Goal: Communication & Community: Answer question/provide support

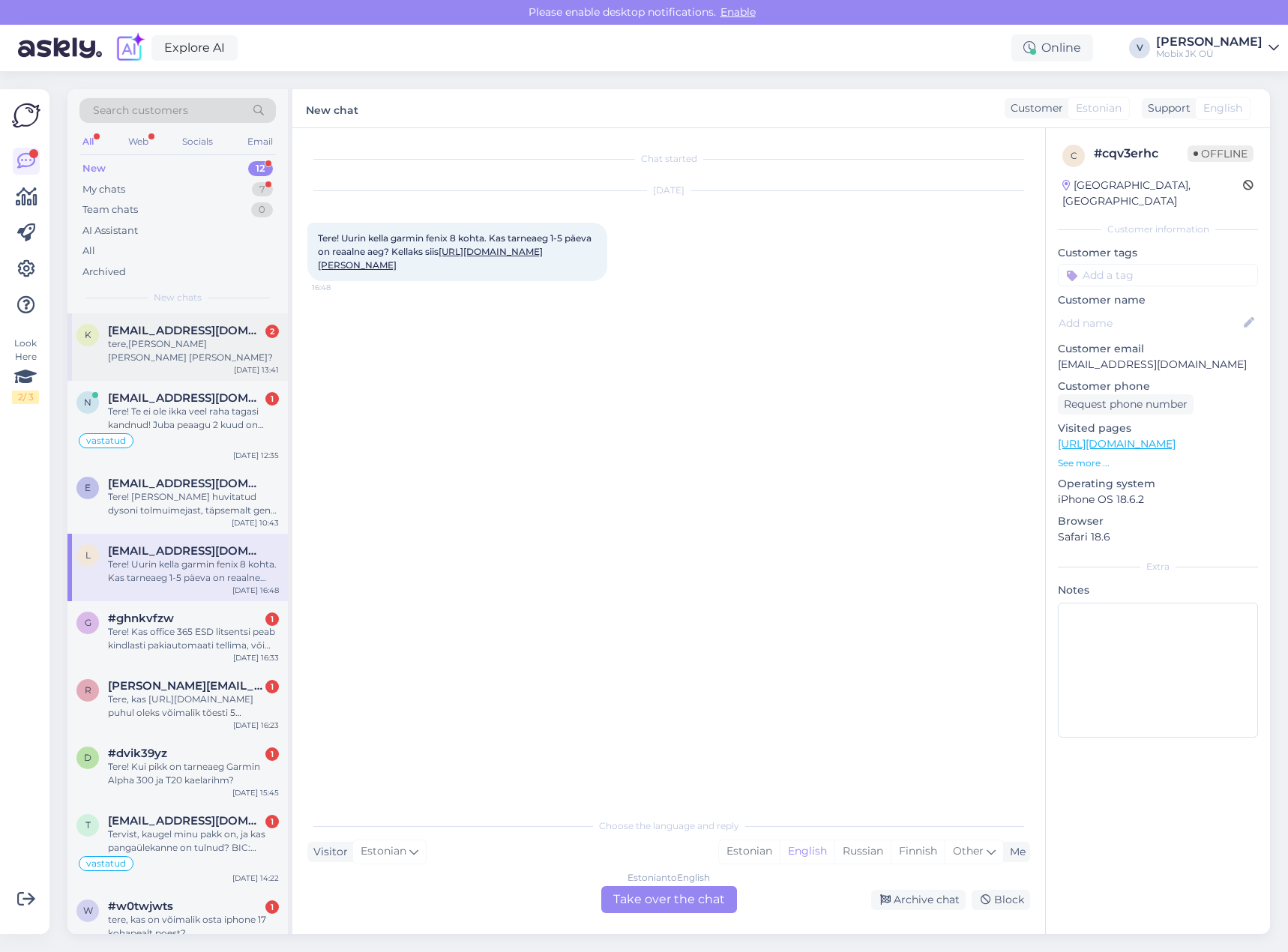
click at [239, 364] on div "[DATE] 13:41" at bounding box center [257, 370] width 45 height 11
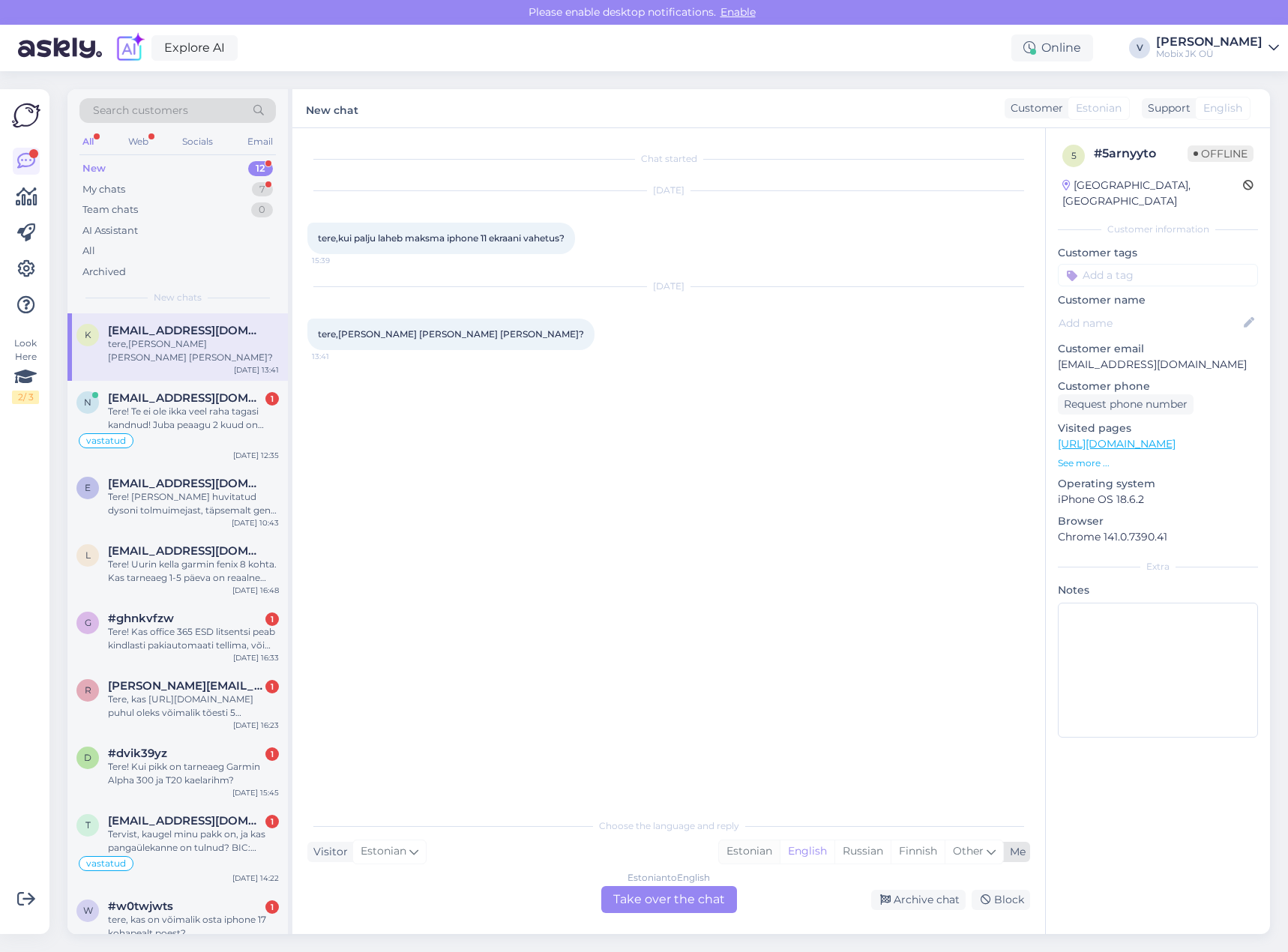
click at [751, 861] on div "Estonian" at bounding box center [749, 851] width 61 height 23
click at [711, 896] on div "Estonian to Estonian Take over the chat" at bounding box center [669, 900] width 136 height 27
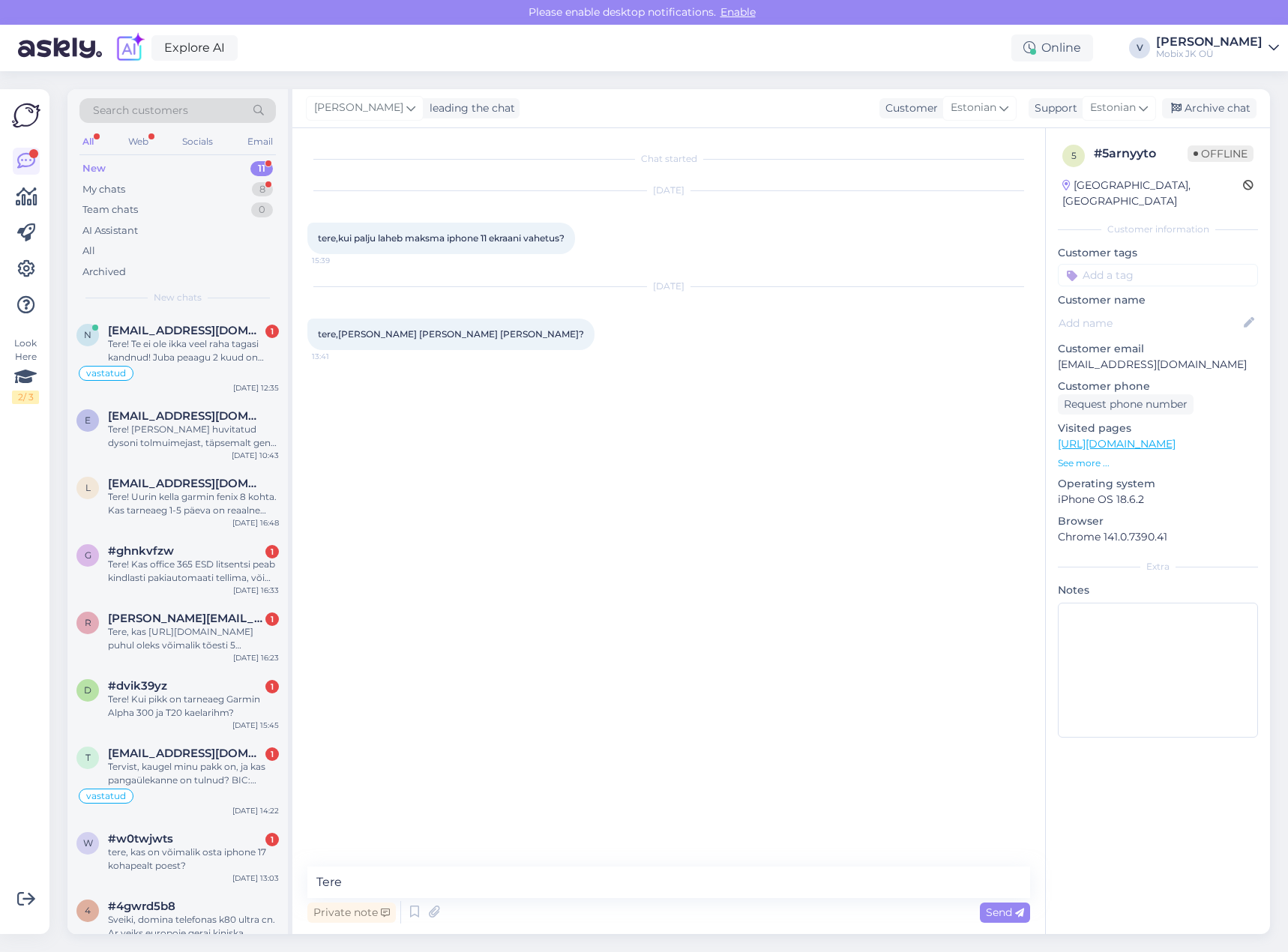
type textarea "Tere!"
drag, startPoint x: 695, startPoint y: 883, endPoint x: 687, endPoint y: 882, distance: 8.1
click at [695, 883] on textarea at bounding box center [668, 881] width 723 height 32
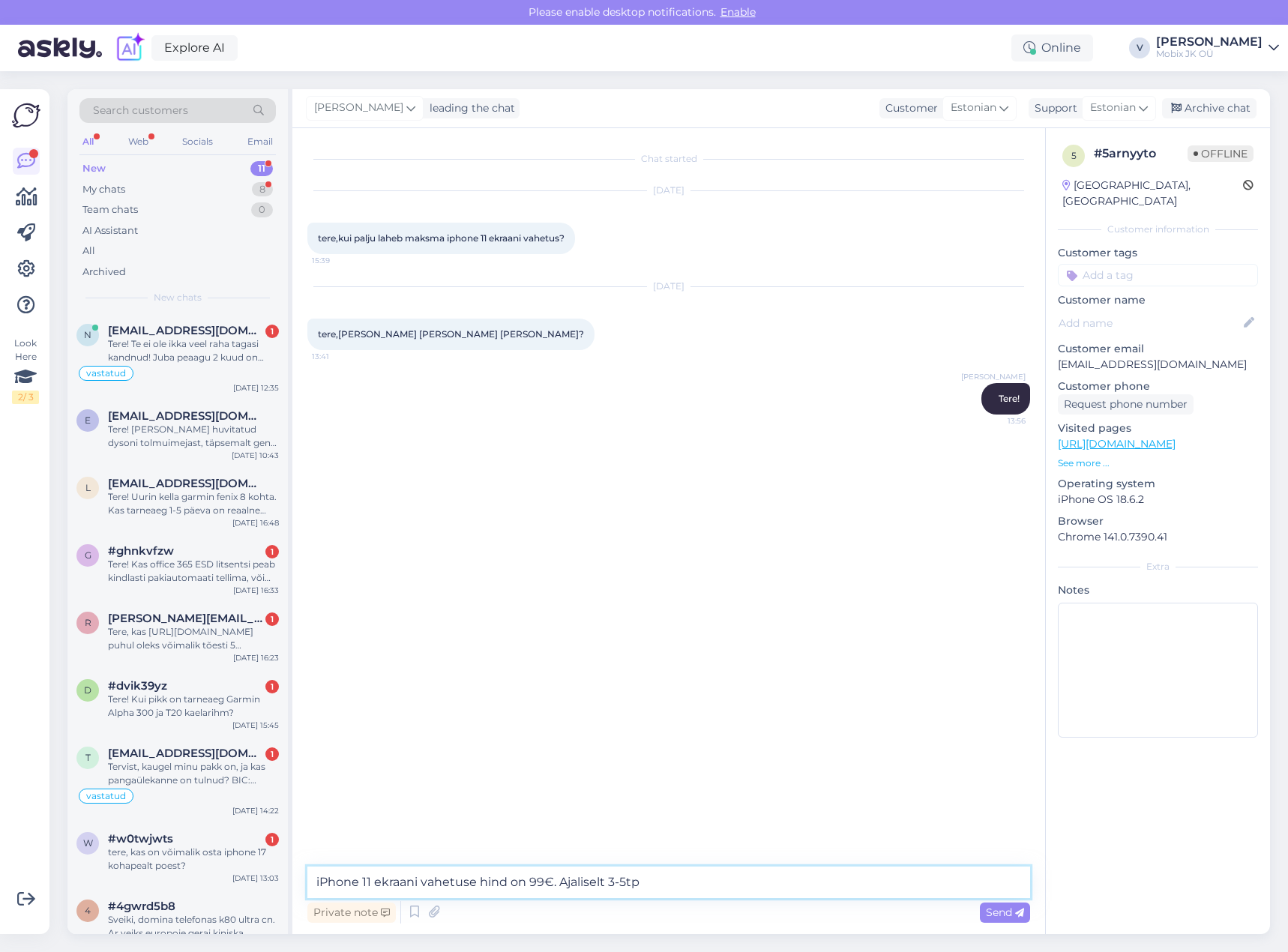
type textarea "iPhone 11 ekraani vahetuse hind on 99€. Ajaliselt 3-5tp."
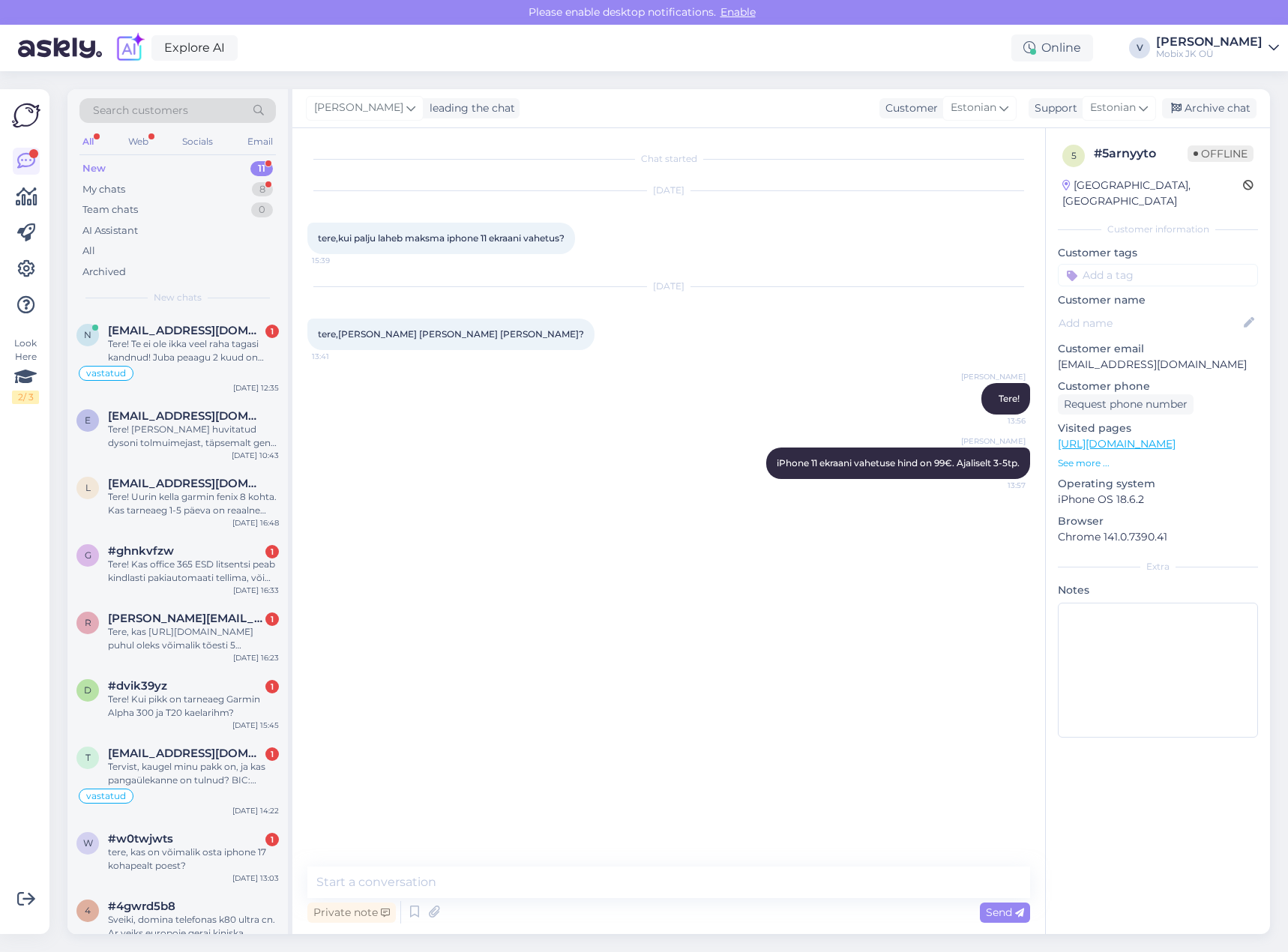
click at [1153, 264] on input at bounding box center [1158, 275] width 200 height 23
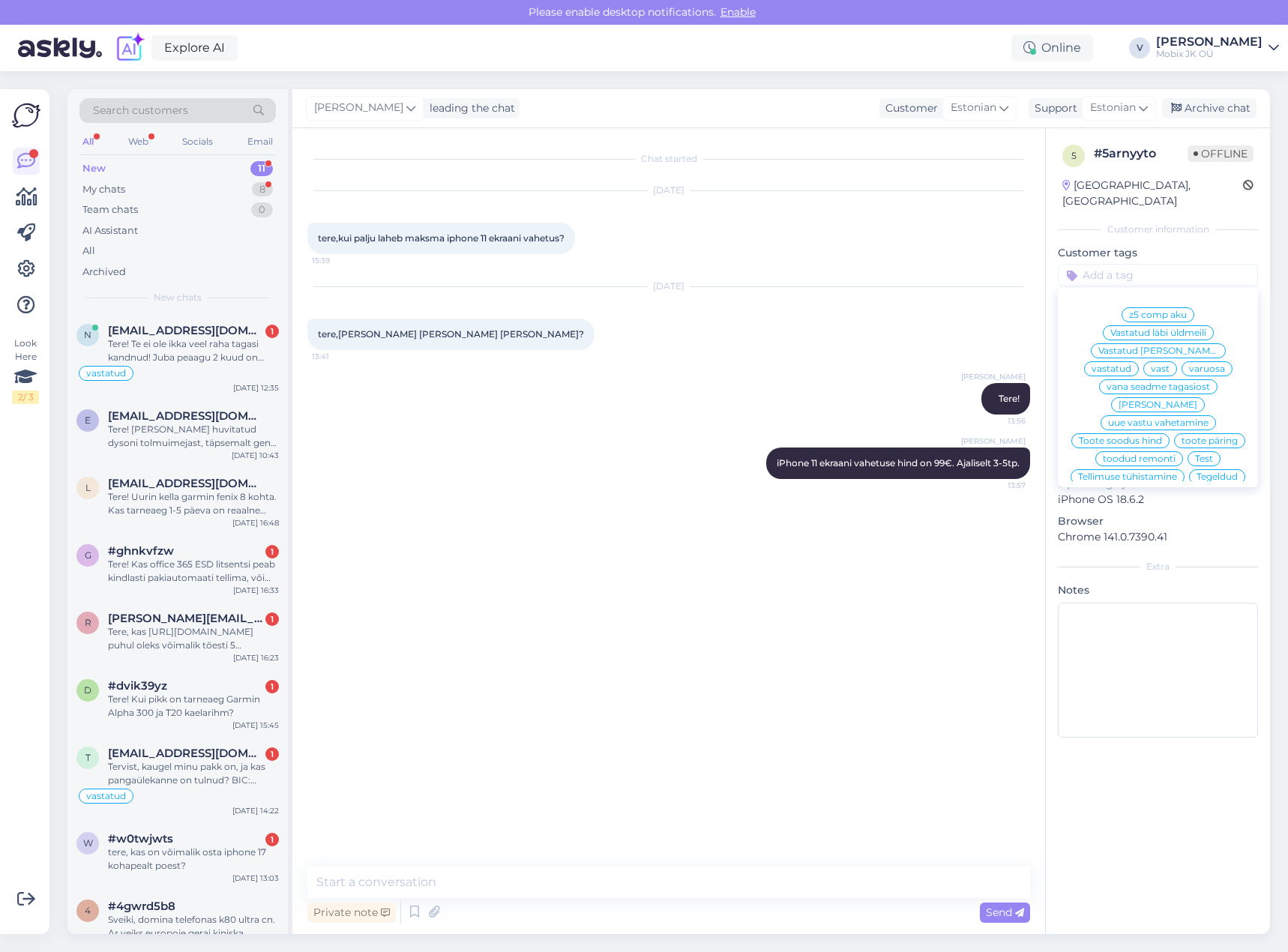
click at [1132, 364] on span "vastatud" at bounding box center [1112, 369] width 40 height 9
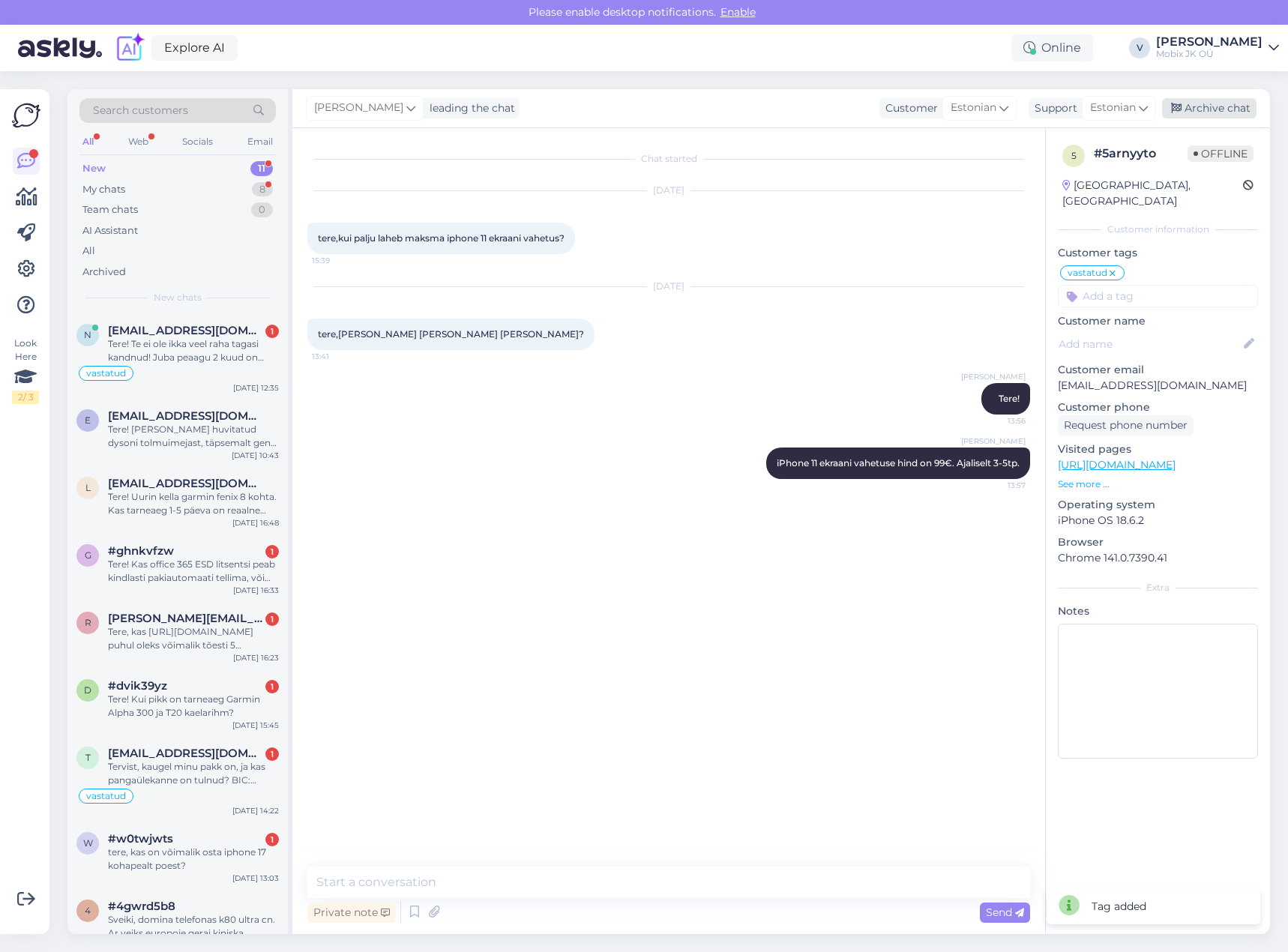
click at [1213, 114] on div "Archive chat" at bounding box center [1209, 108] width 94 height 20
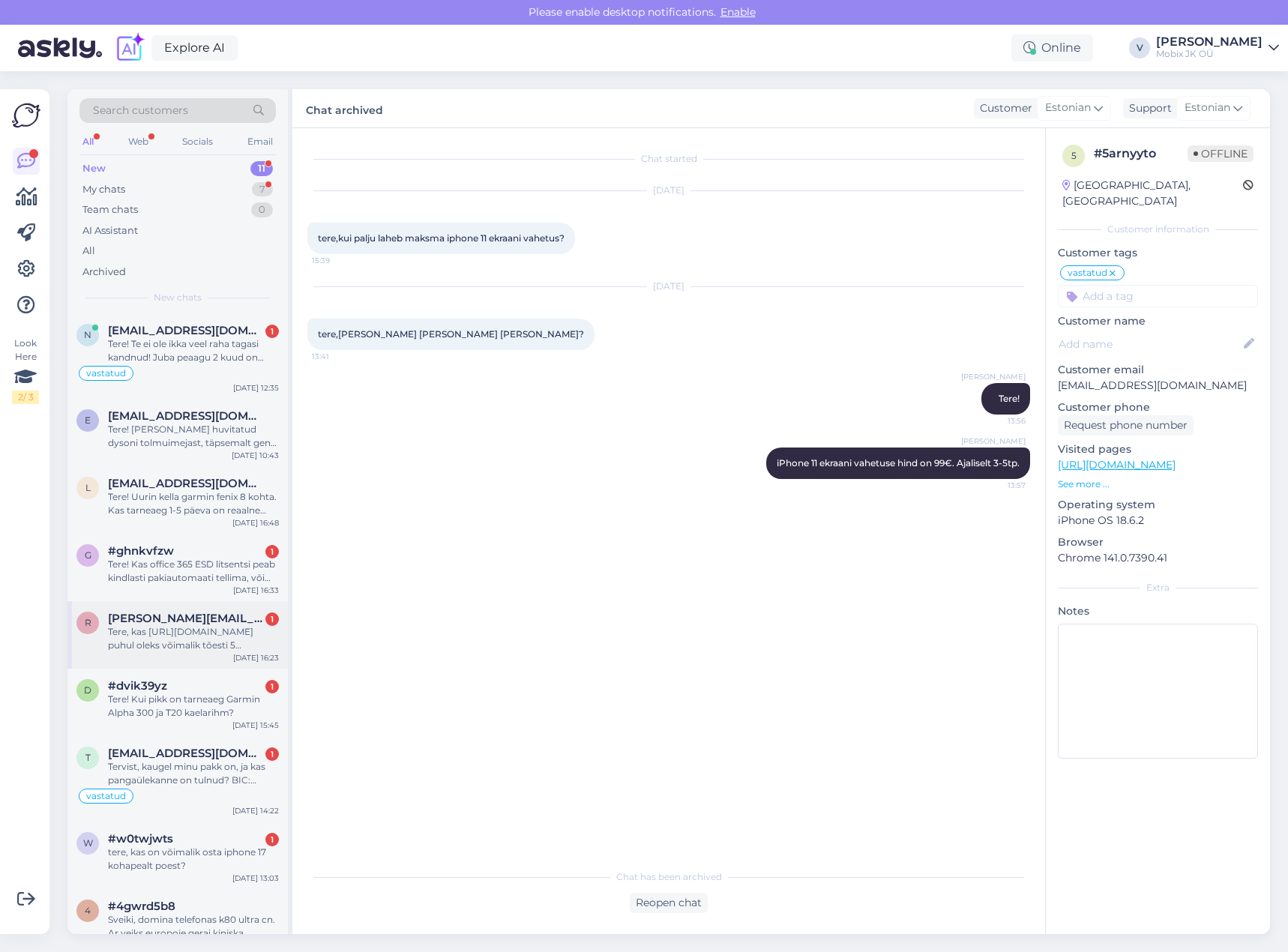
click at [179, 625] on span "[PERSON_NAME][EMAIL_ADDRESS][DOMAIN_NAME]" at bounding box center [185, 618] width 156 height 14
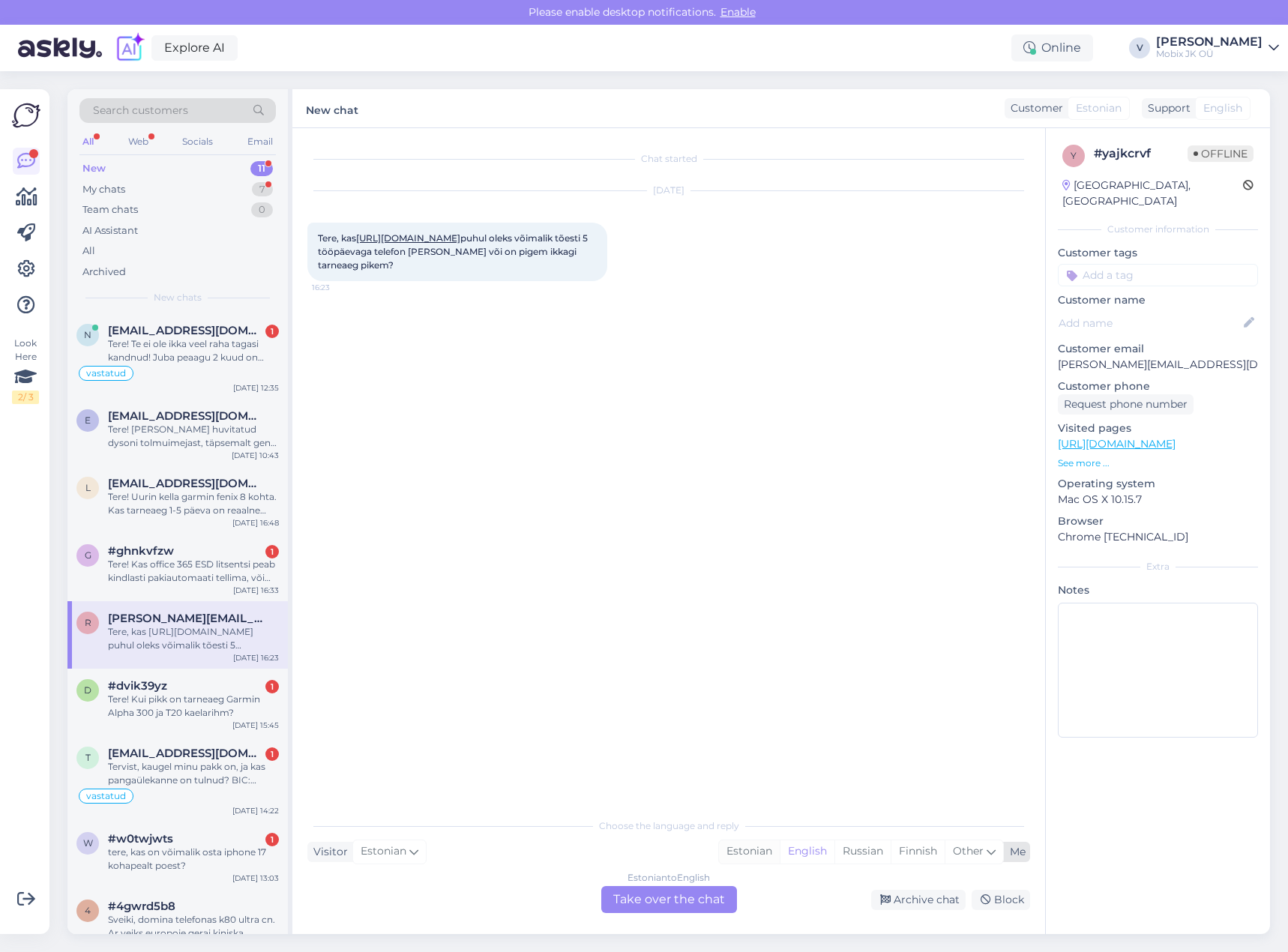
click at [724, 856] on div "Estonian" at bounding box center [749, 851] width 61 height 23
drag, startPoint x: 700, startPoint y: 896, endPoint x: 699, endPoint y: 887, distance: 9.1
click at [700, 896] on div "Estonian to Estonian Take over the chat" at bounding box center [669, 900] width 136 height 27
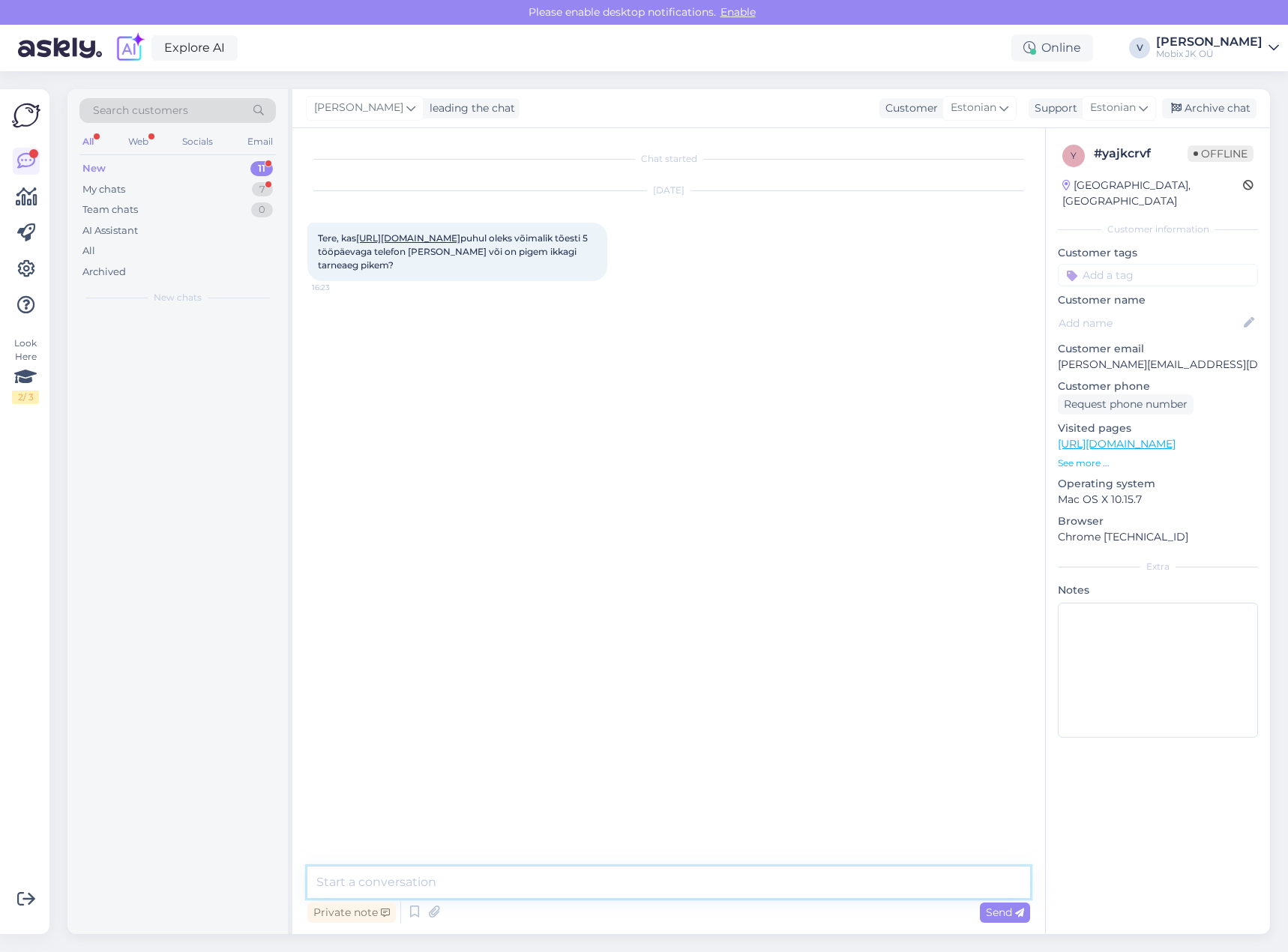
click at [699, 881] on textarea at bounding box center [668, 881] width 723 height 32
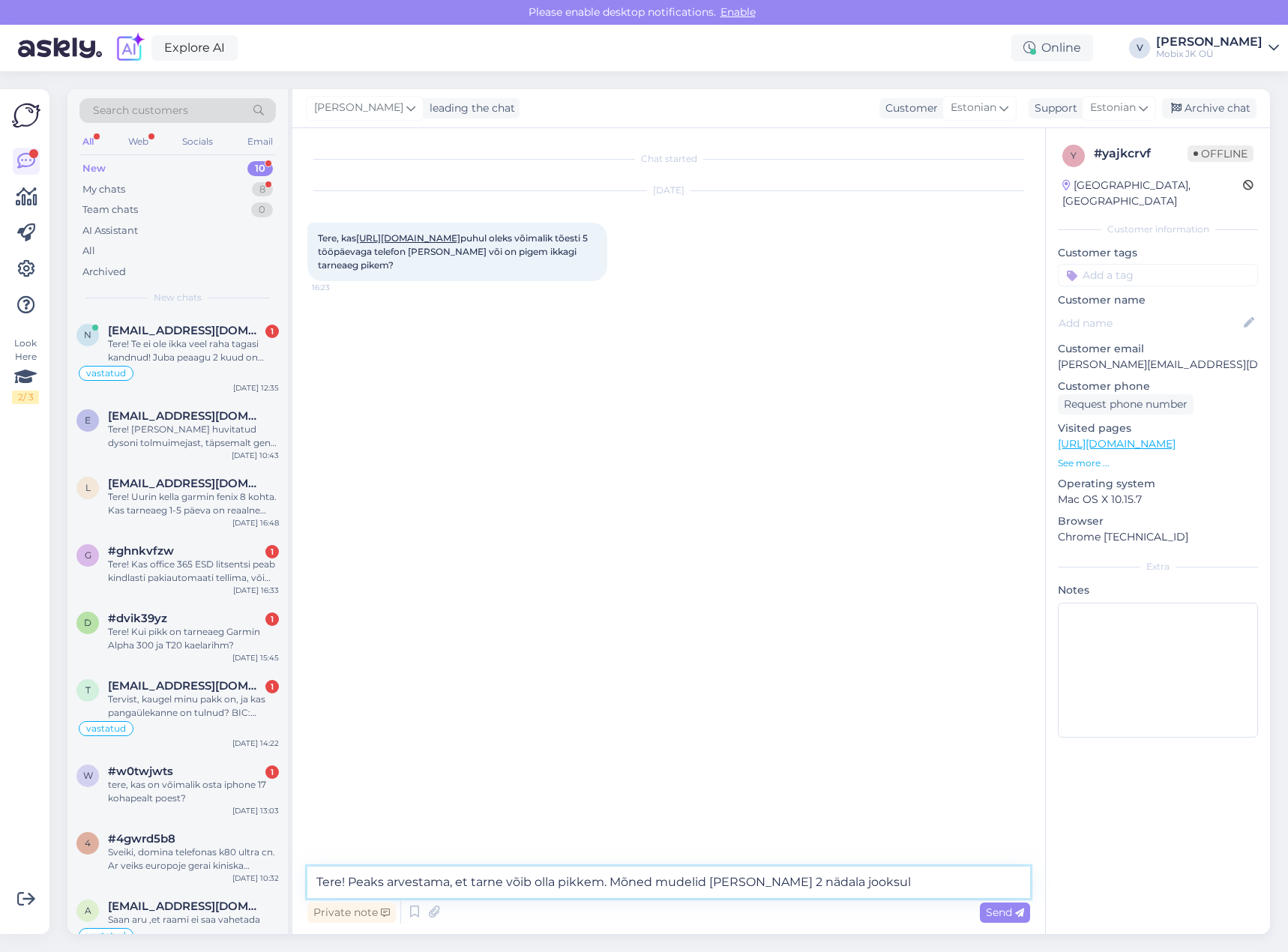
type textarea "Tere! Peaks arvestama, et tarne võib olla pikkem. Mõned mudelid [PERSON_NAME] 2…"
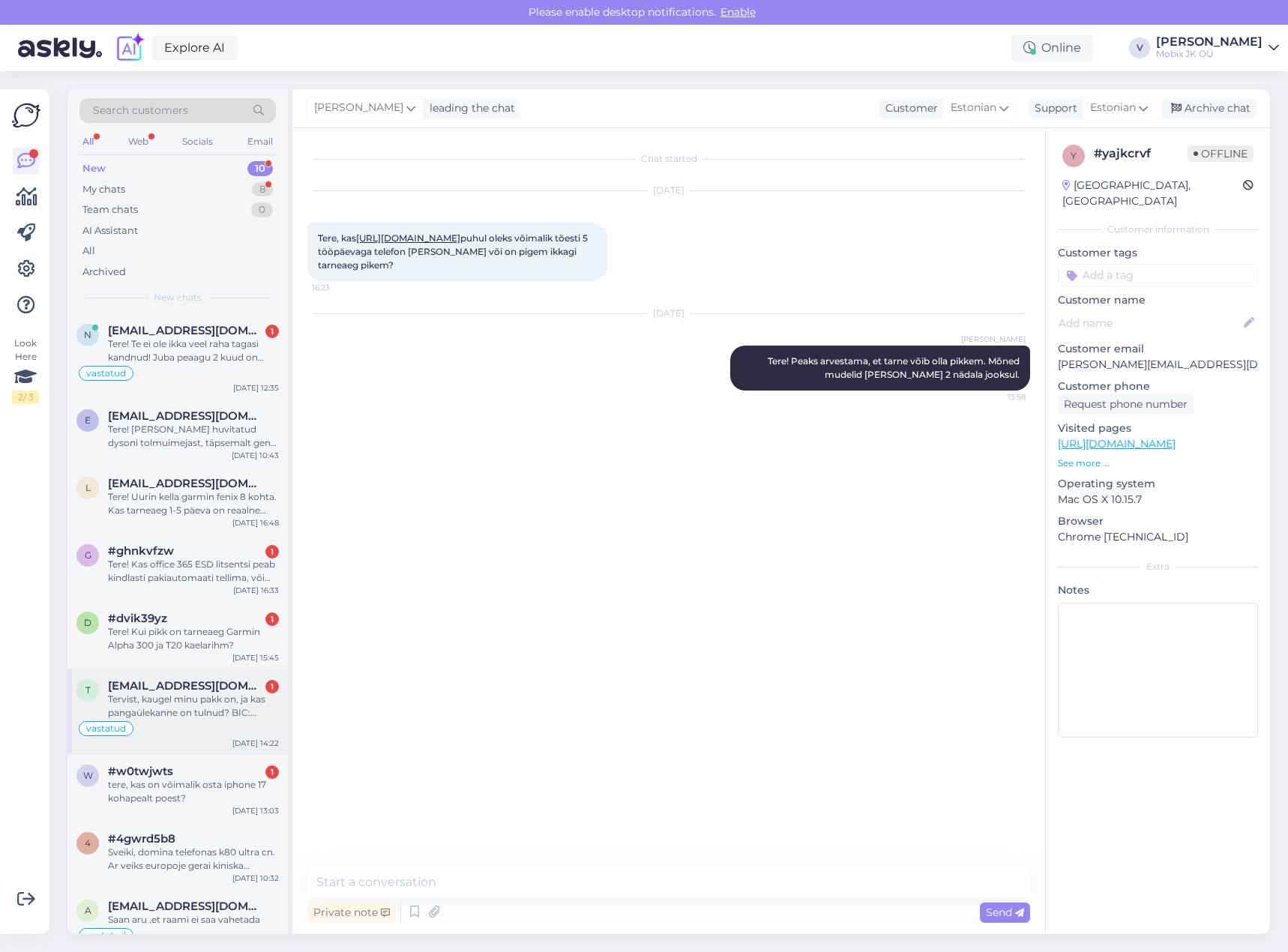
click at [261, 688] on span "[EMAIL_ADDRESS][DOMAIN_NAME]" at bounding box center [185, 685] width 156 height 14
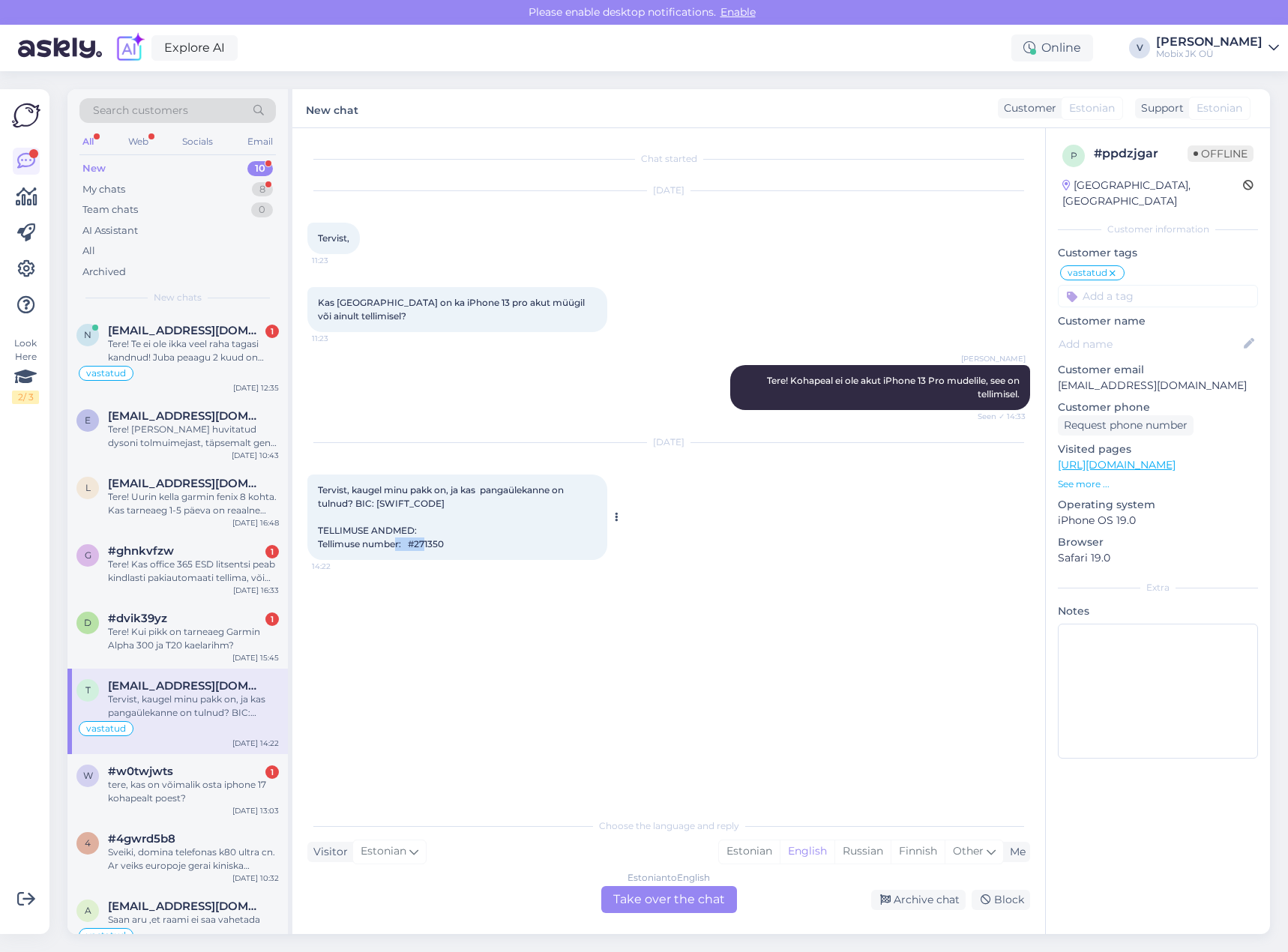
drag, startPoint x: 422, startPoint y: 543, endPoint x: 463, endPoint y: 542, distance: 41.0
click at [463, 542] on div "Tervist, kaugel minu pakk on, ja kas pangaülekanne on tulnud? BIC: [SWIFT_CODE]…" at bounding box center [458, 517] width 300 height 86
copy span "271350"
click at [762, 851] on div "Estonian" at bounding box center [749, 851] width 61 height 23
click at [708, 892] on div "Estonian to Estonian Take over the chat" at bounding box center [669, 900] width 136 height 27
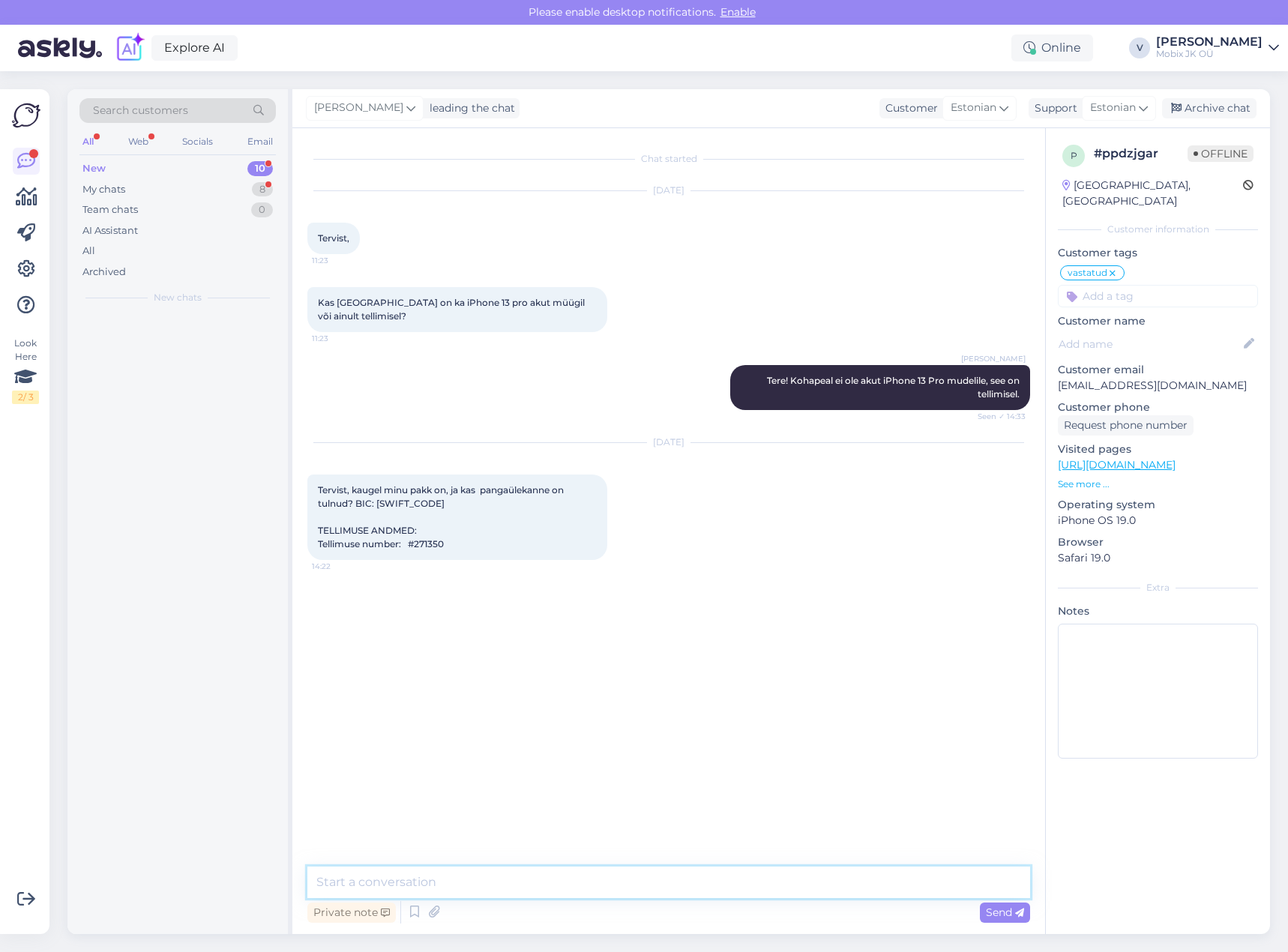
click at [703, 881] on textarea at bounding box center [668, 881] width 723 height 32
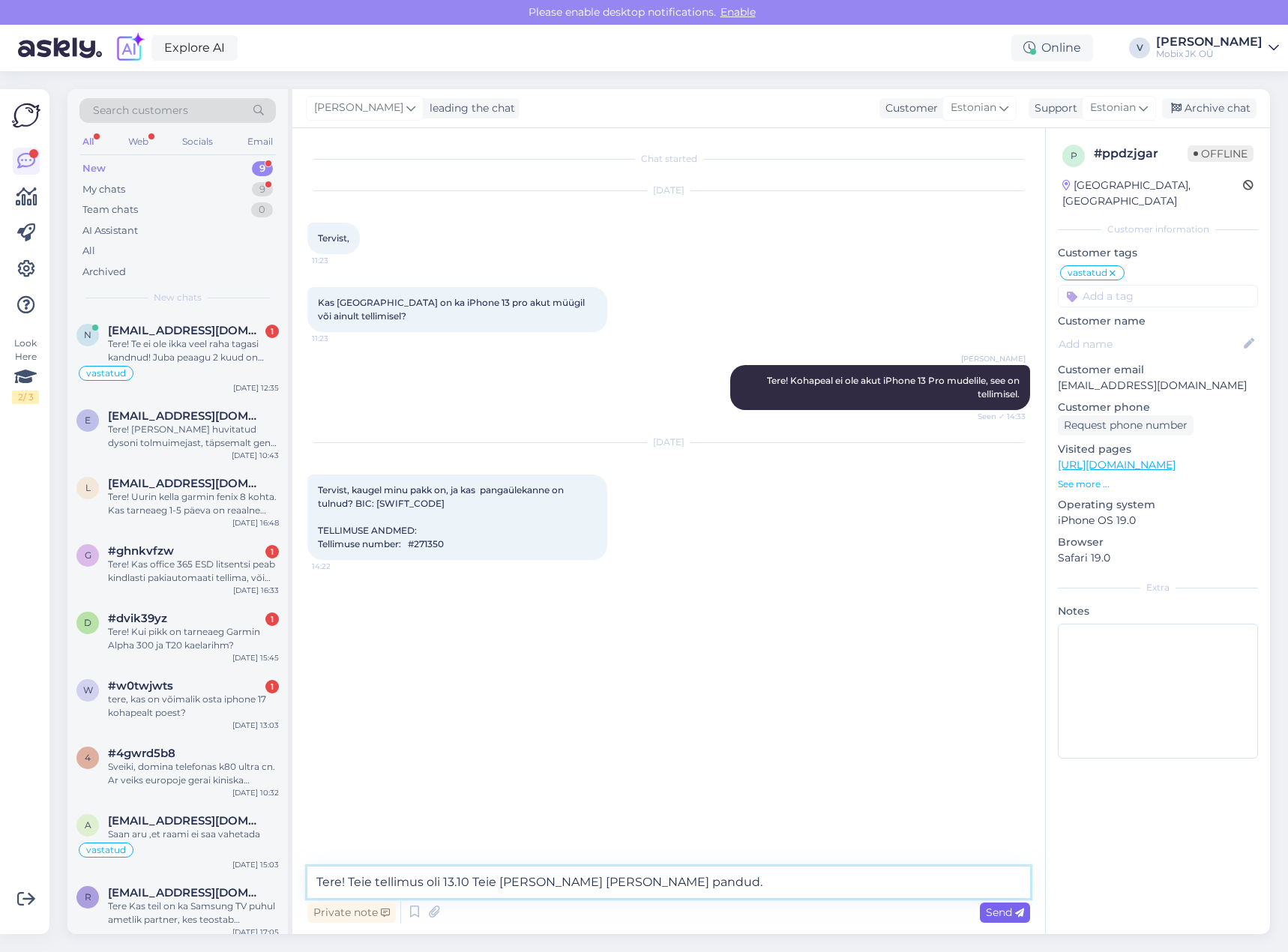
type textarea "Tere! Teie tellimus oli 13.10 Teie [PERSON_NAME] [PERSON_NAME] pandud."
click at [999, 903] on div "Send" at bounding box center [1006, 912] width 51 height 20
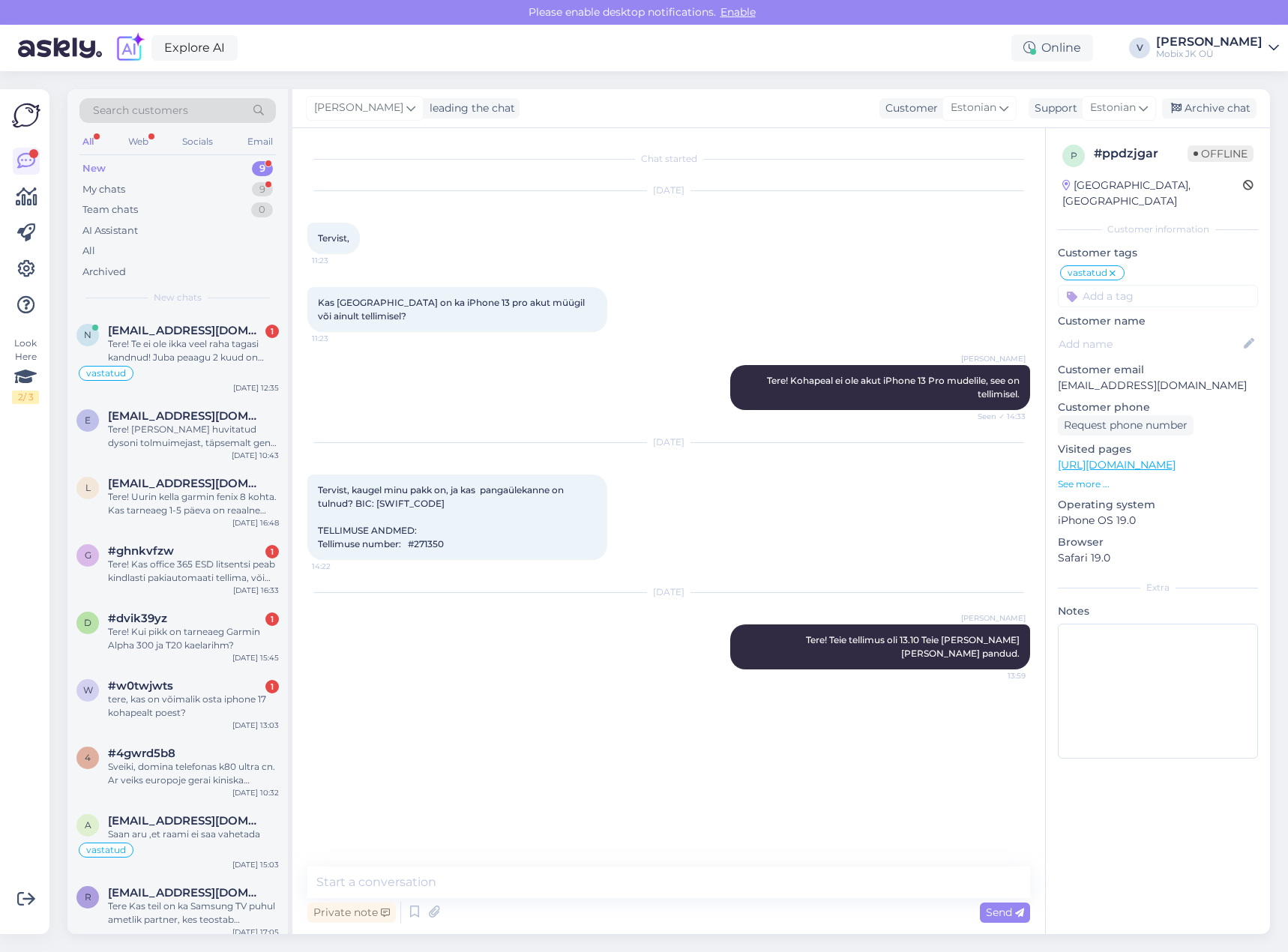
click at [1146, 285] on input at bounding box center [1158, 296] width 200 height 23
type input "arve"
click at [1159, 331] on span "Arveks tehtud" at bounding box center [1158, 335] width 63 height 9
click at [1201, 105] on div "Archive chat" at bounding box center [1209, 108] width 94 height 20
click at [253, 376] on div "vastatud" at bounding box center [178, 373] width 203 height 18
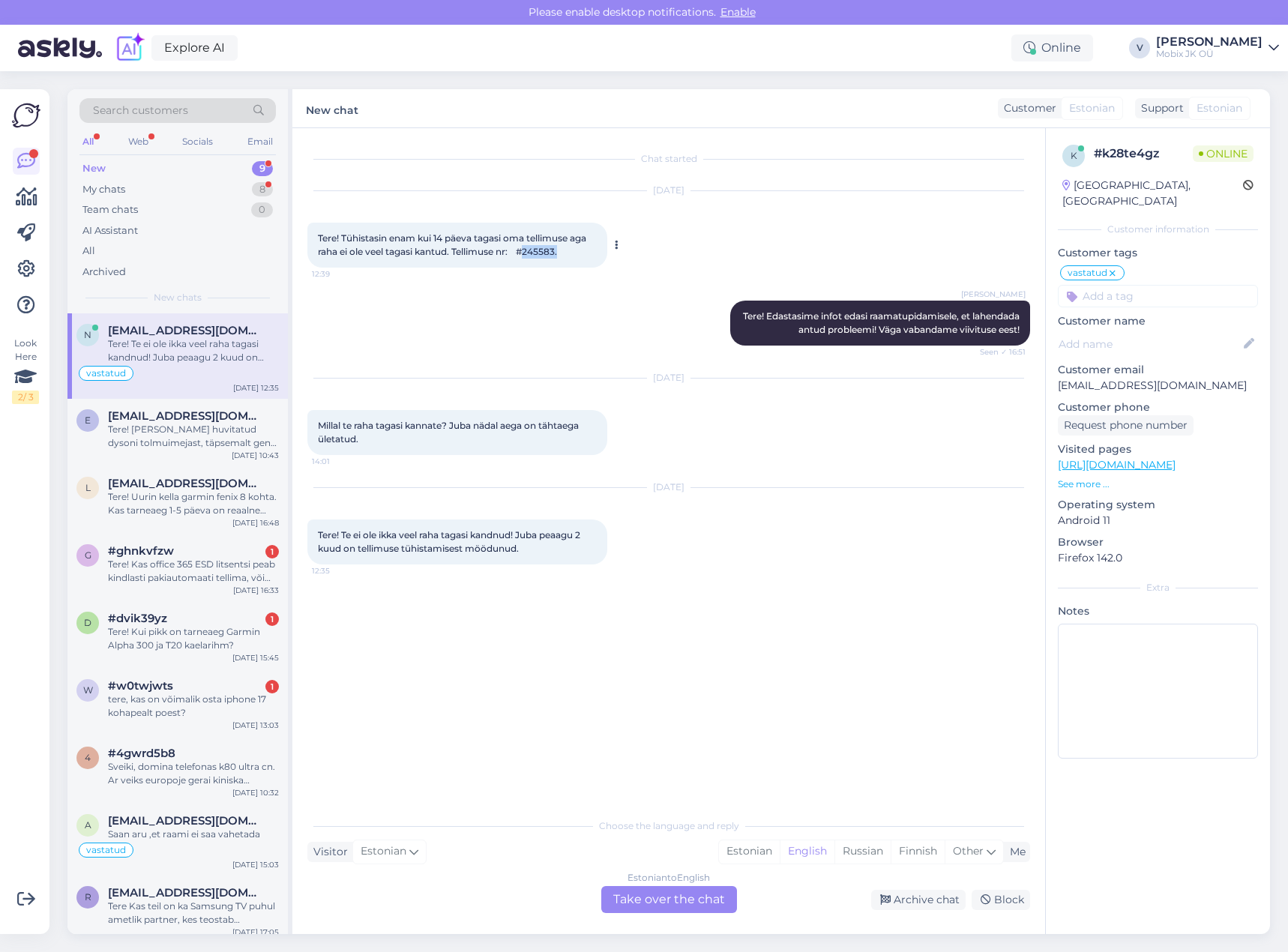
drag, startPoint x: 535, startPoint y: 252, endPoint x: 576, endPoint y: 258, distance: 41.4
click at [576, 256] on div "Tere! Tühistasin enam kui 14 päeva tagasi oma tellimuse aga raha ei ole veel ta…" at bounding box center [458, 245] width 300 height 45
copy span "245583."
click at [225, 572] on div "Tere! Kas office 365 ESD litsentsi peab kindlasti pakiautomaati tellima, või te…" at bounding box center [193, 571] width 171 height 27
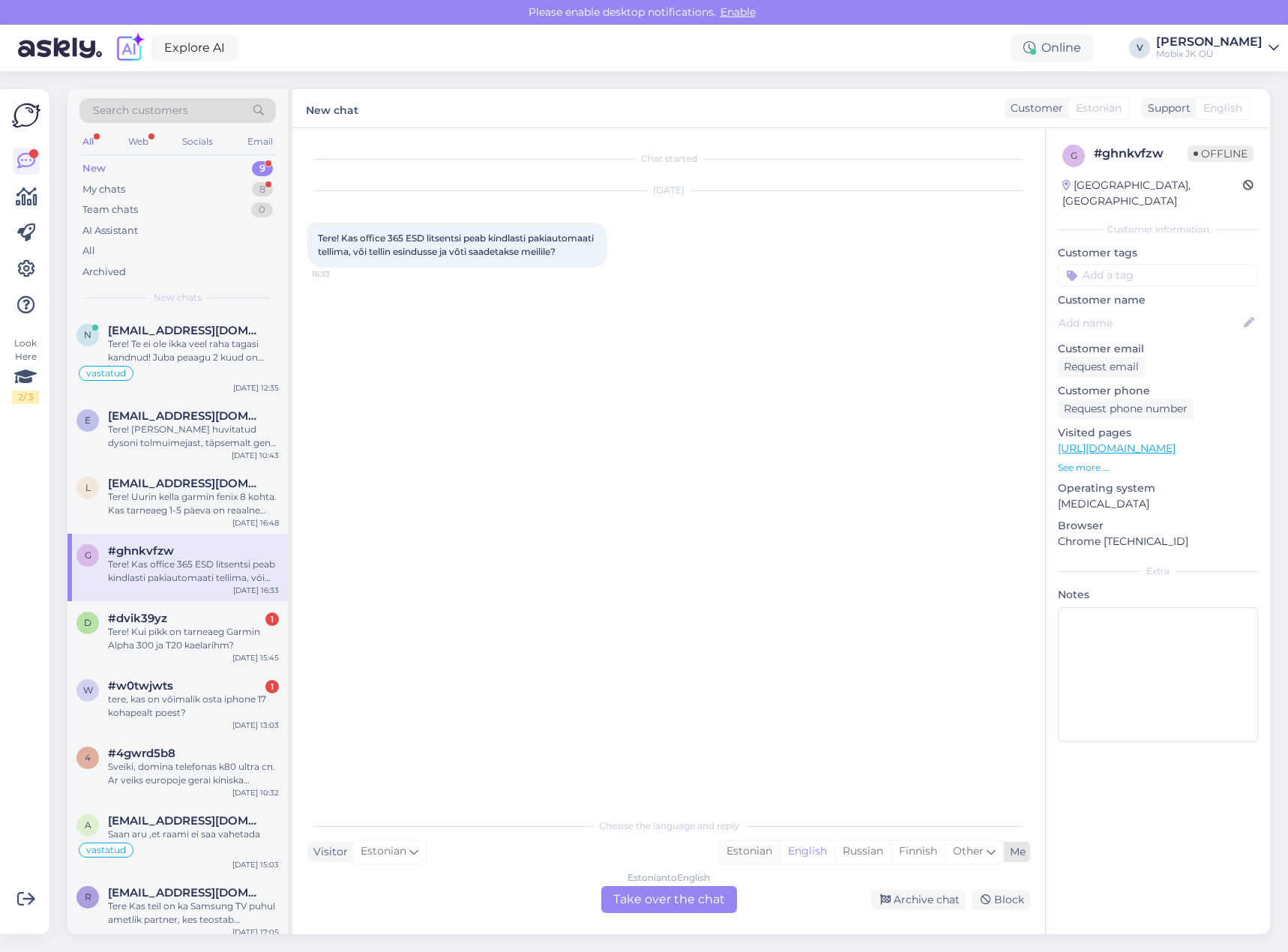
click at [762, 849] on div "Estonian" at bounding box center [749, 851] width 61 height 23
click at [717, 894] on div "Estonian to Estonian Take over the chat" at bounding box center [669, 900] width 136 height 27
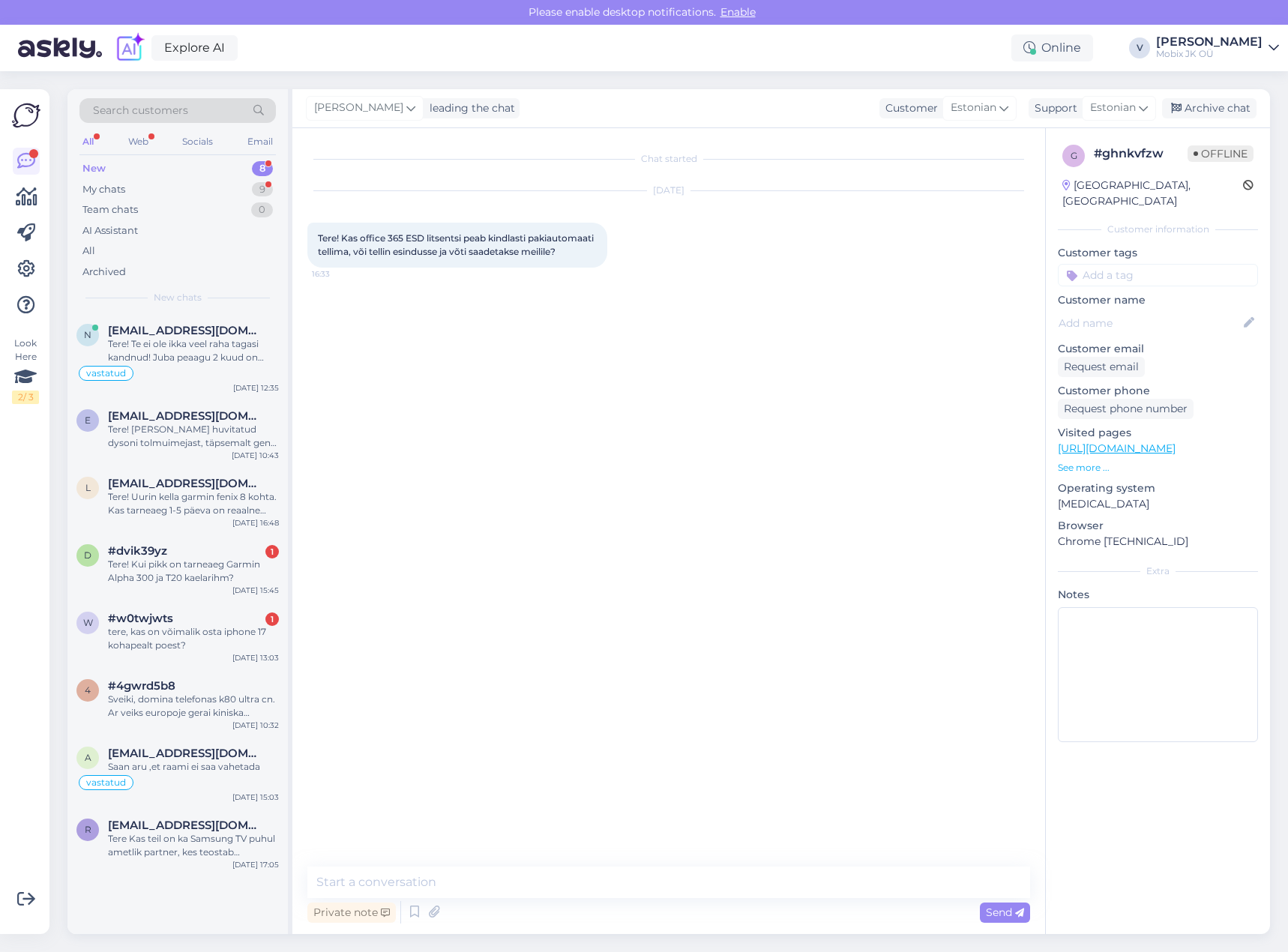
click at [698, 868] on textarea at bounding box center [668, 881] width 723 height 32
type textarea "Tere! Jah, saab tellida esindusse ja panna kommentaari, et infot sooviks meilil…"
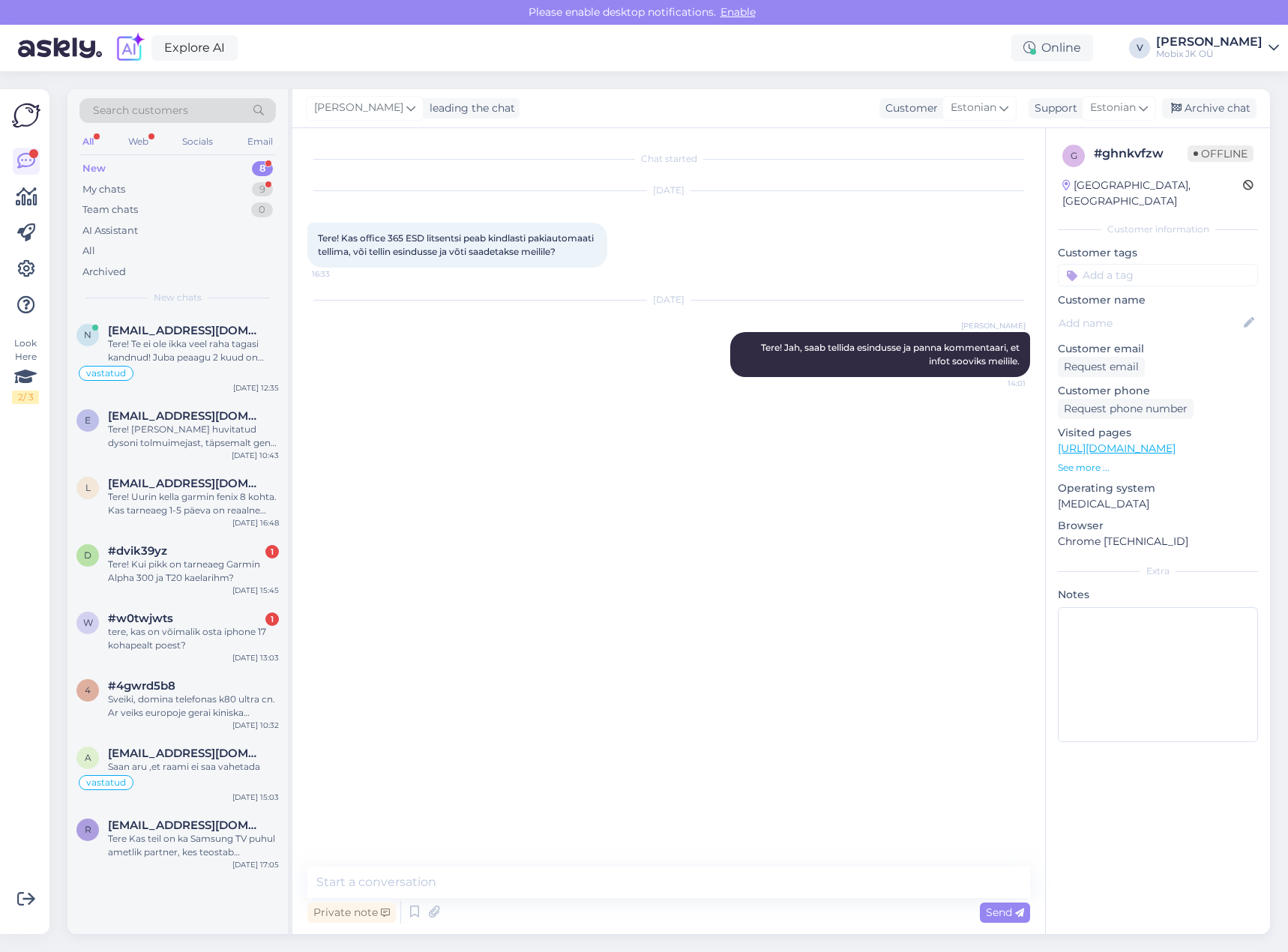
click at [1154, 264] on input at bounding box center [1158, 275] width 200 height 23
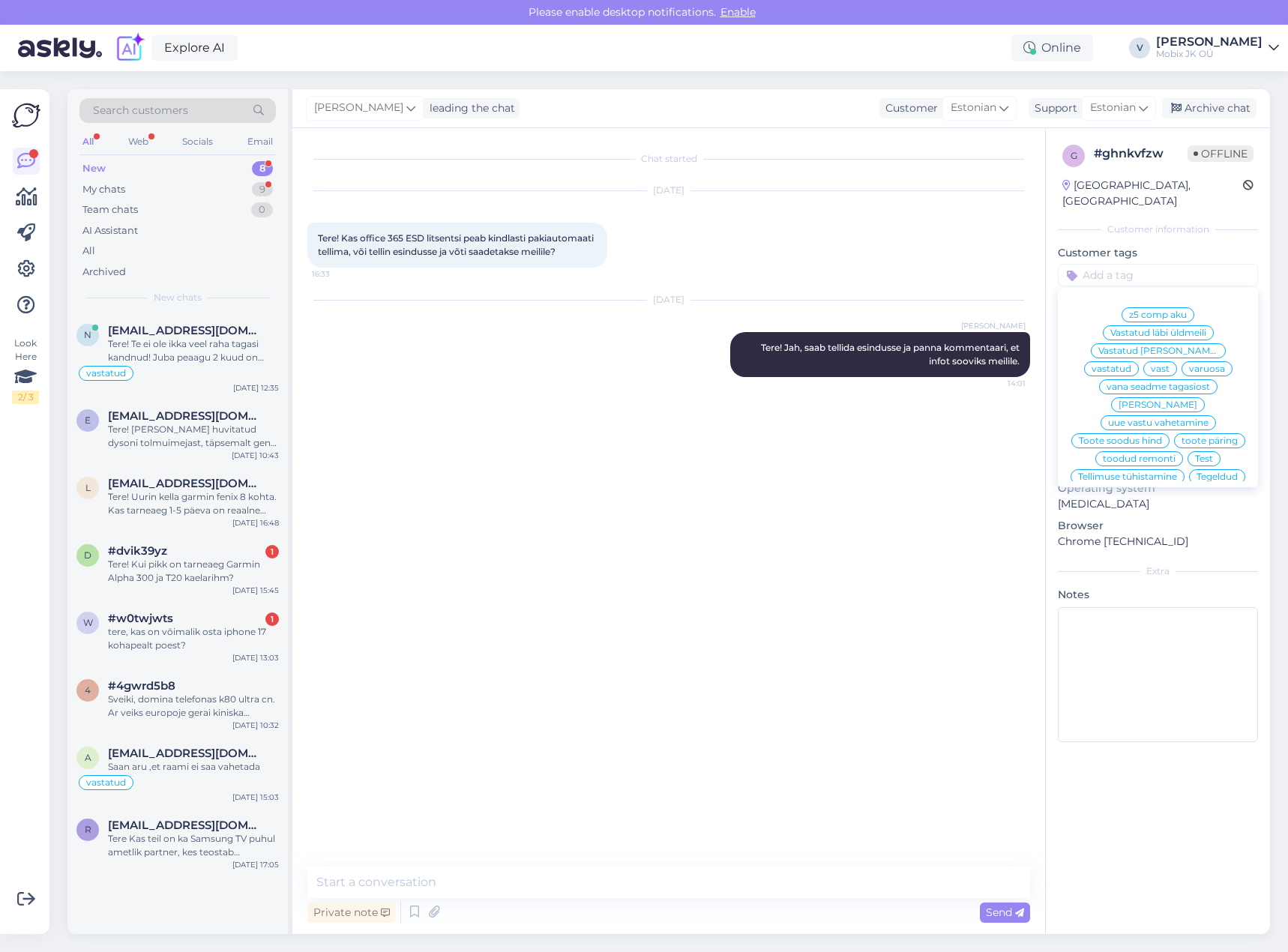
click at [1139, 362] on div "vastatud" at bounding box center [1112, 369] width 55 height 15
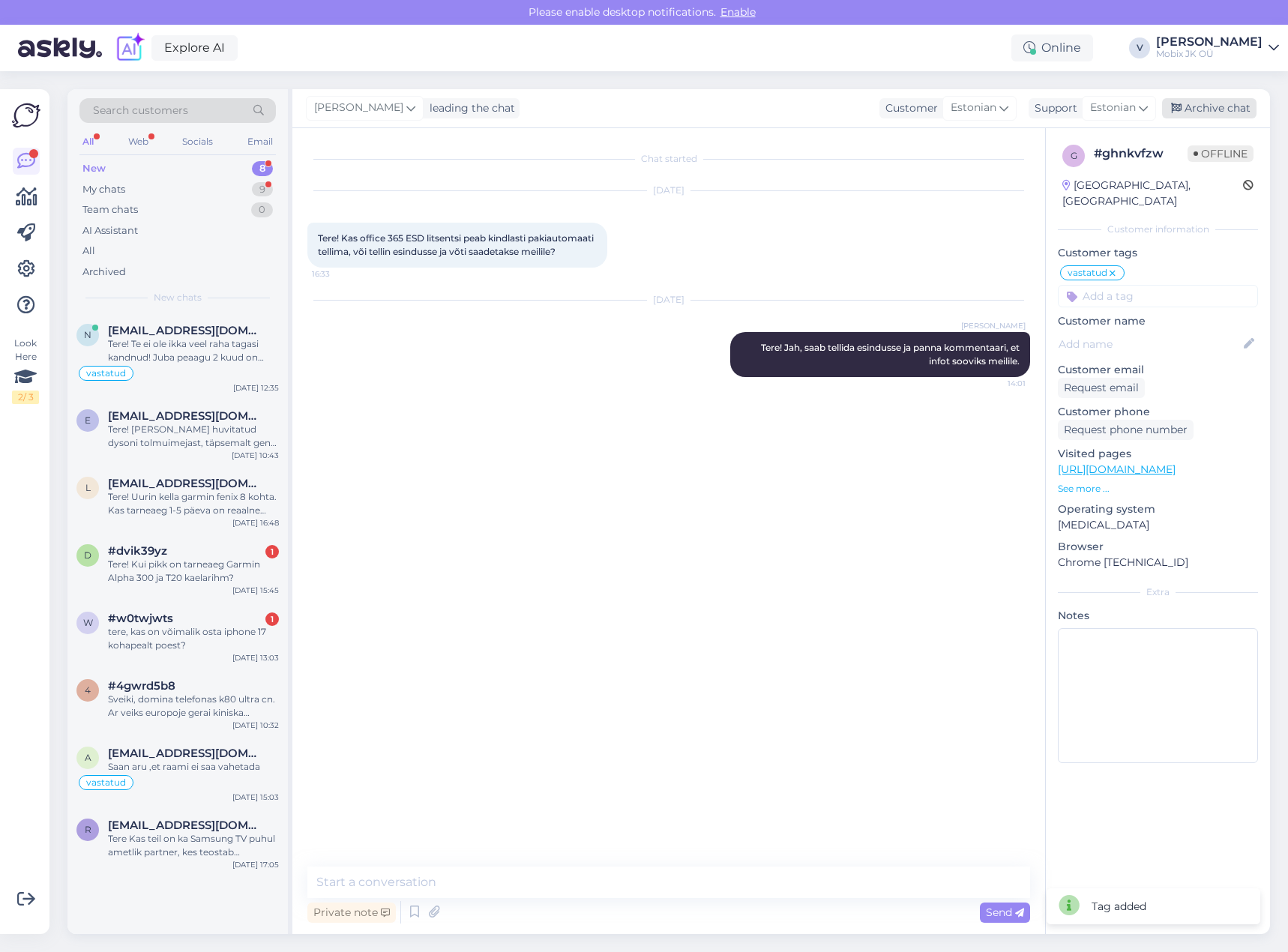
click at [1200, 109] on div "Archive chat" at bounding box center [1209, 108] width 94 height 20
click at [239, 570] on div "Tere! Kui pikk on tarneaeg Garmin Alpha 300 ja T20 kaelarihm?" at bounding box center [193, 571] width 171 height 27
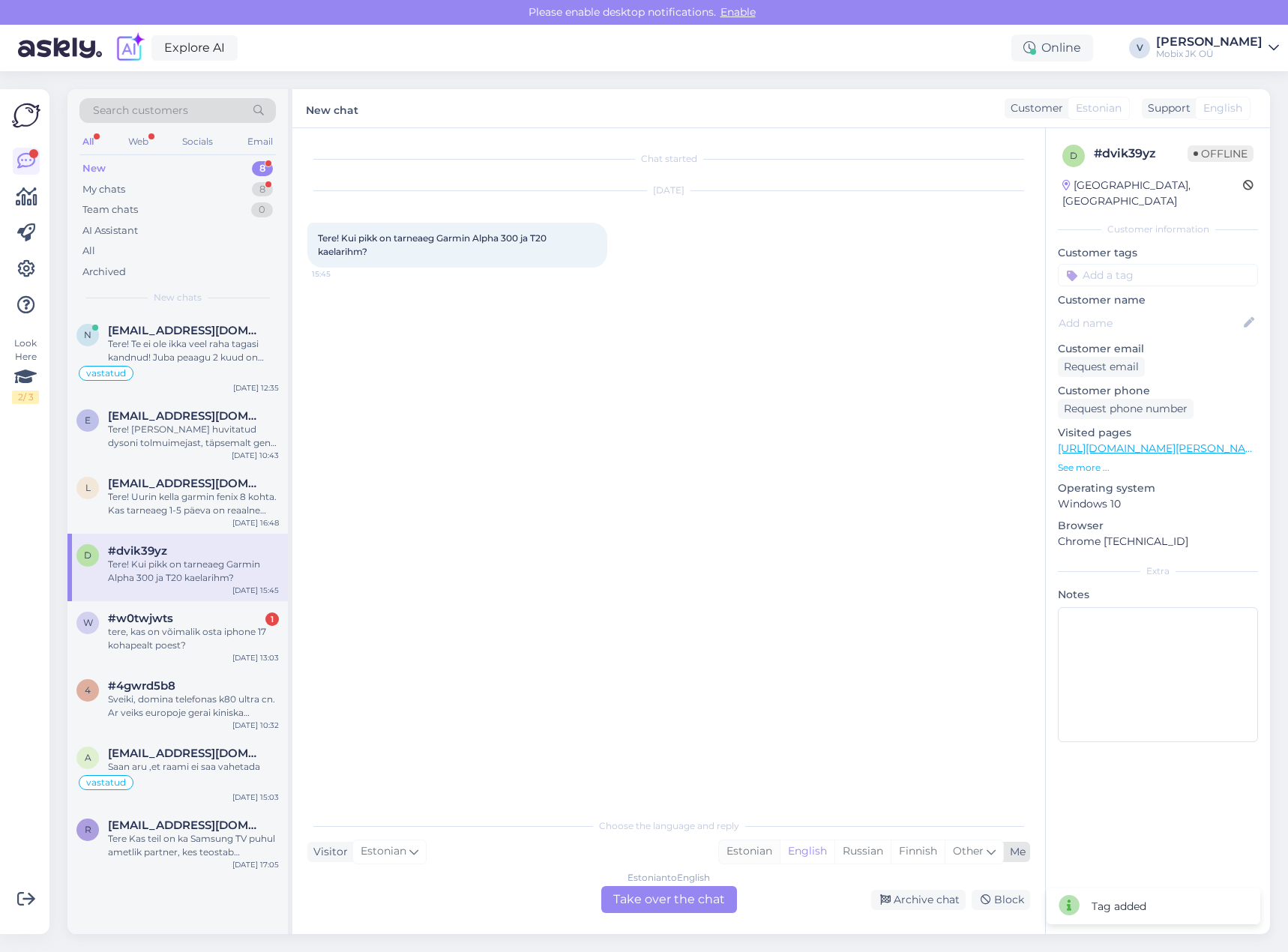
click at [739, 849] on div "Estonian" at bounding box center [749, 851] width 61 height 23
click at [688, 895] on div "Estonian to Estonian Take over the chat" at bounding box center [669, 900] width 136 height 27
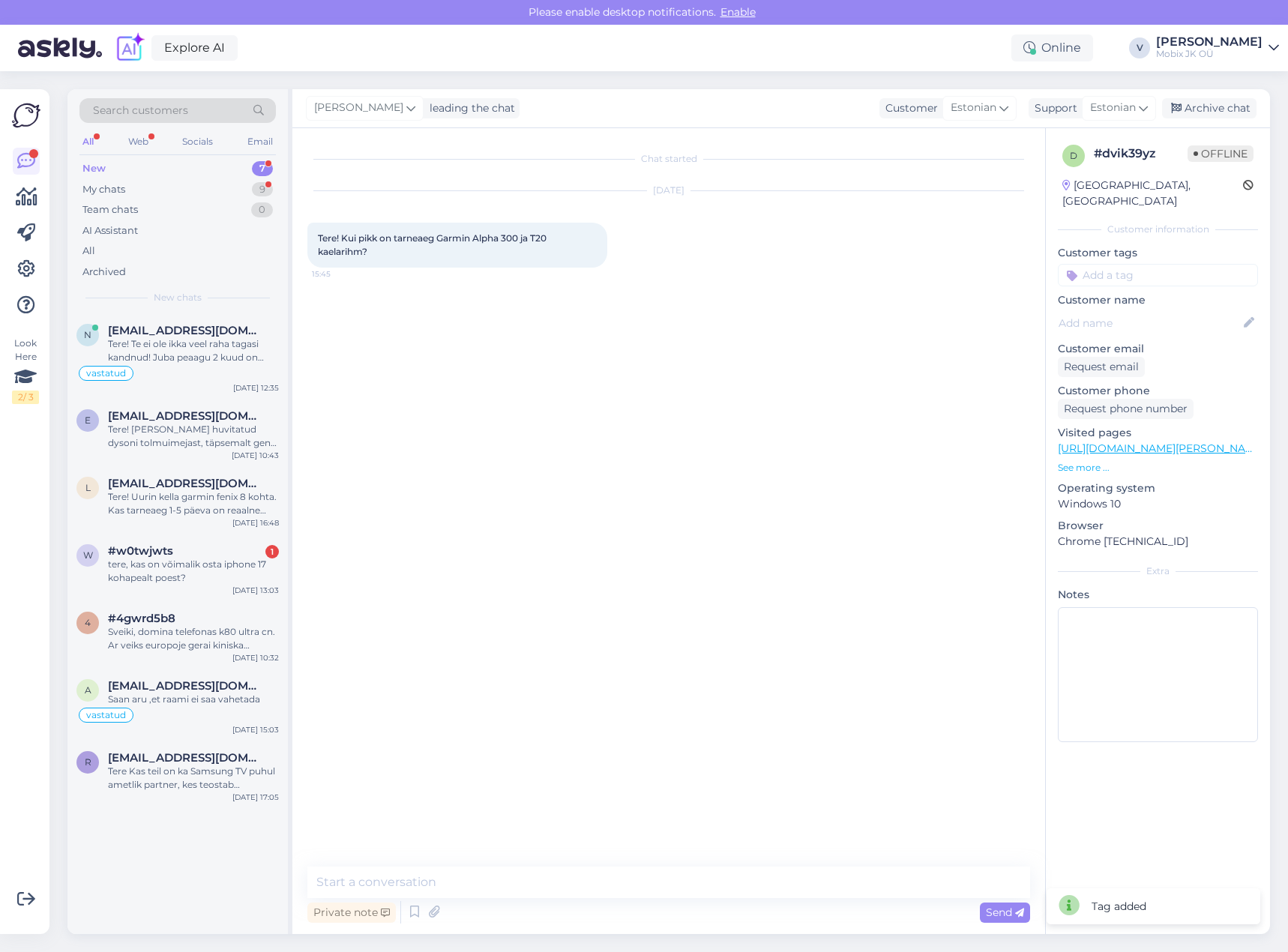
click at [692, 884] on textarea at bounding box center [668, 881] width 723 height 32
type textarea "Tere! [PERSON_NAME] vastust hankijalt [PERSON_NAME]."
drag, startPoint x: 1160, startPoint y: 264, endPoint x: 1175, endPoint y: 272, distance: 17.0
click at [1160, 264] on input at bounding box center [1158, 275] width 200 height 23
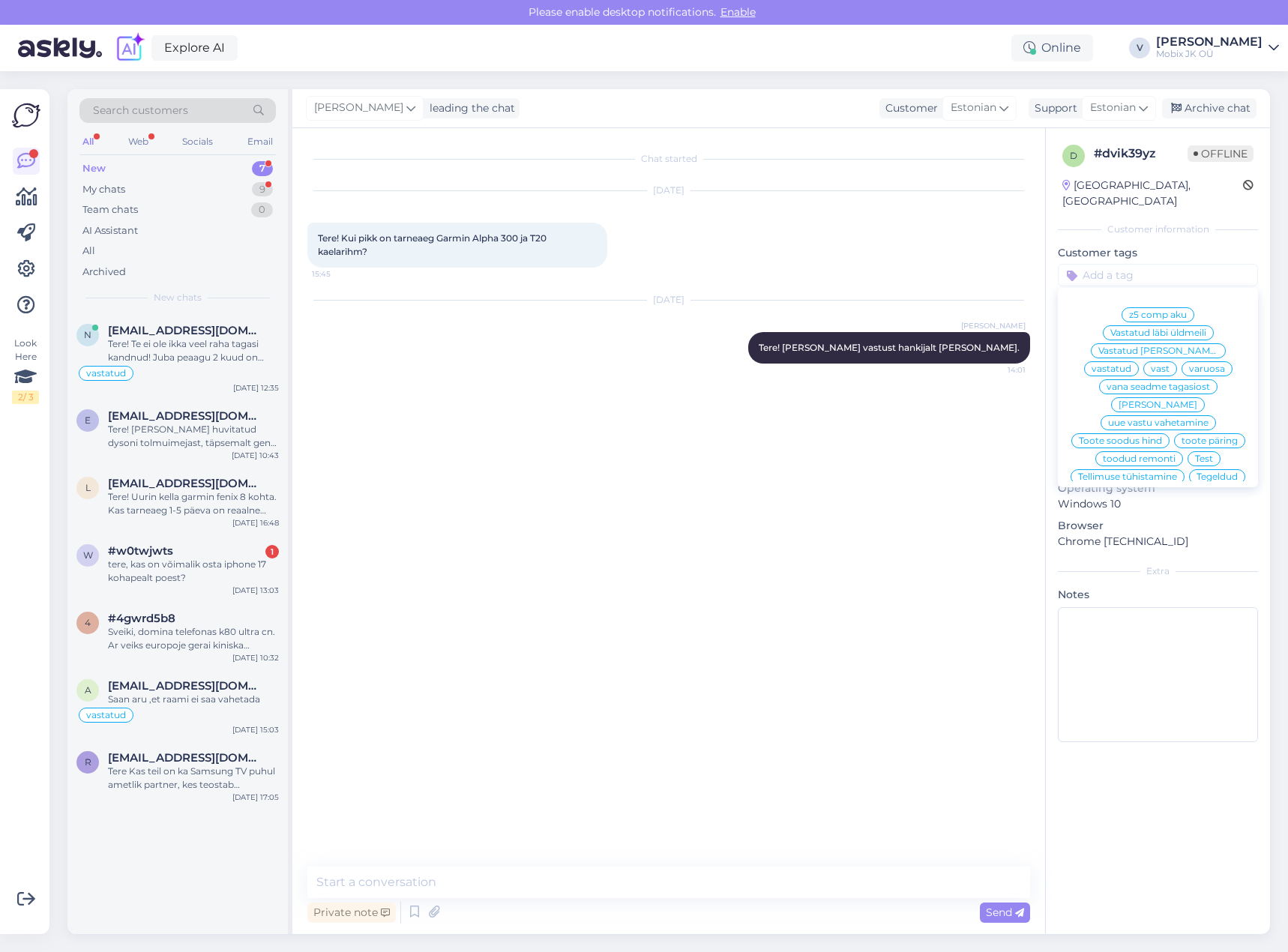
drag, startPoint x: 1207, startPoint y: 333, endPoint x: 1216, endPoint y: 204, distance: 129.3
click at [1132, 364] on span "vastatud" at bounding box center [1112, 369] width 40 height 9
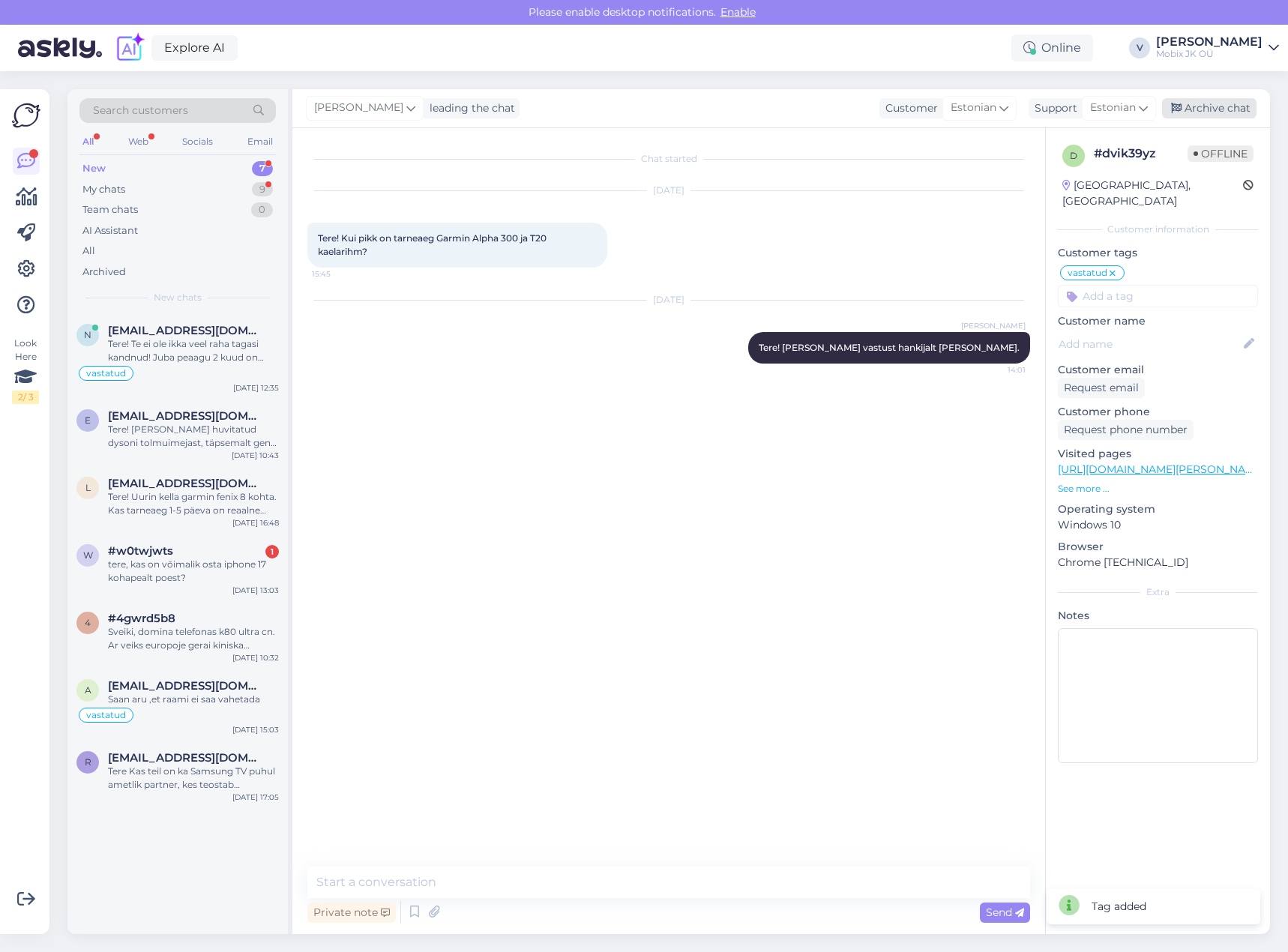
click at [1217, 103] on div "Archive chat" at bounding box center [1209, 108] width 94 height 20
click at [207, 573] on div "tere, kas on võimalik osta iphone 17 kohapealt poest?" at bounding box center [193, 571] width 171 height 27
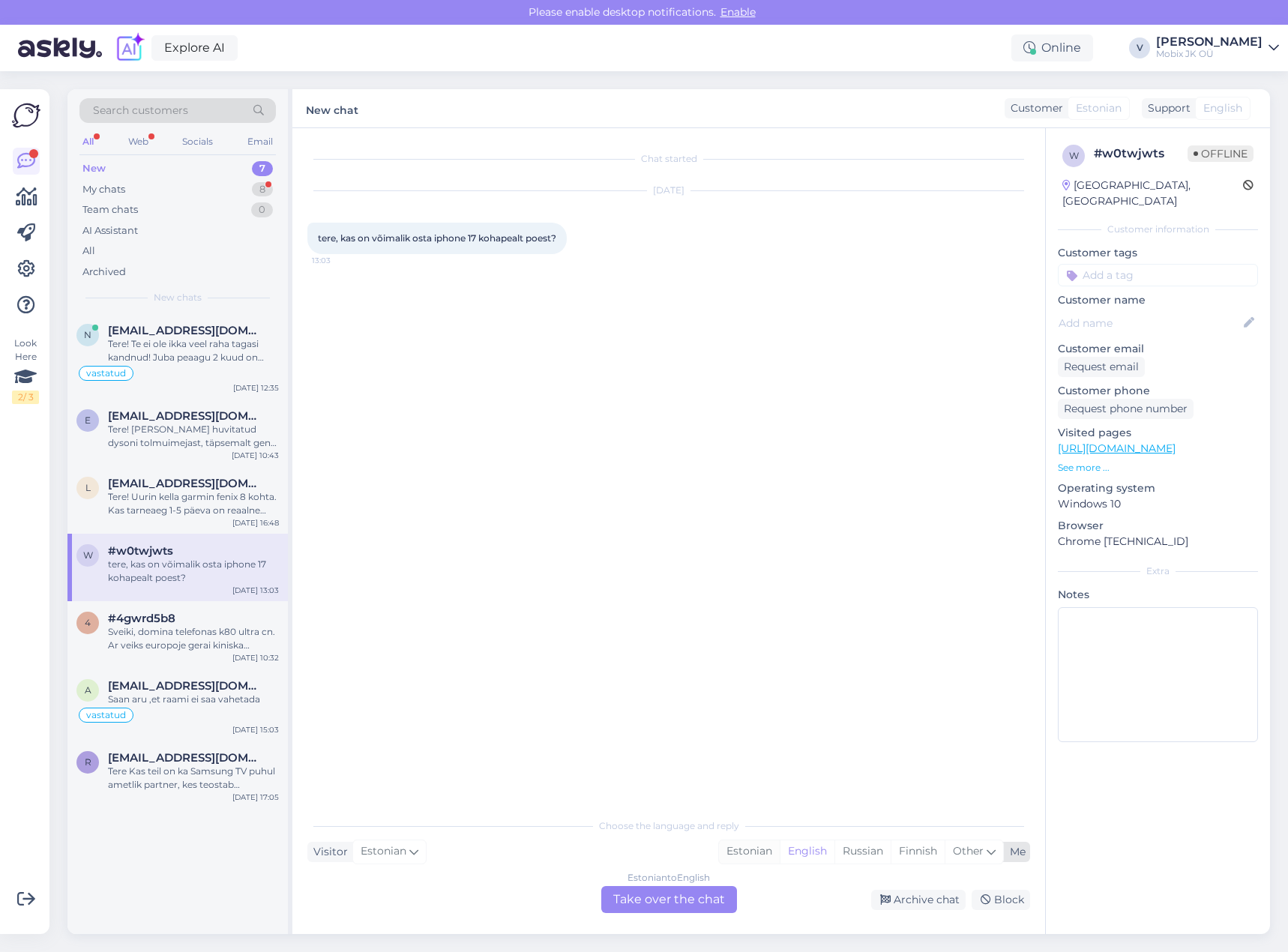
drag, startPoint x: 758, startPoint y: 853, endPoint x: 757, endPoint y: 861, distance: 8.1
click at [759, 853] on div "Estonian" at bounding box center [749, 851] width 61 height 23
click at [730, 889] on div "Estonian to Estonian Take over the chat" at bounding box center [669, 900] width 136 height 27
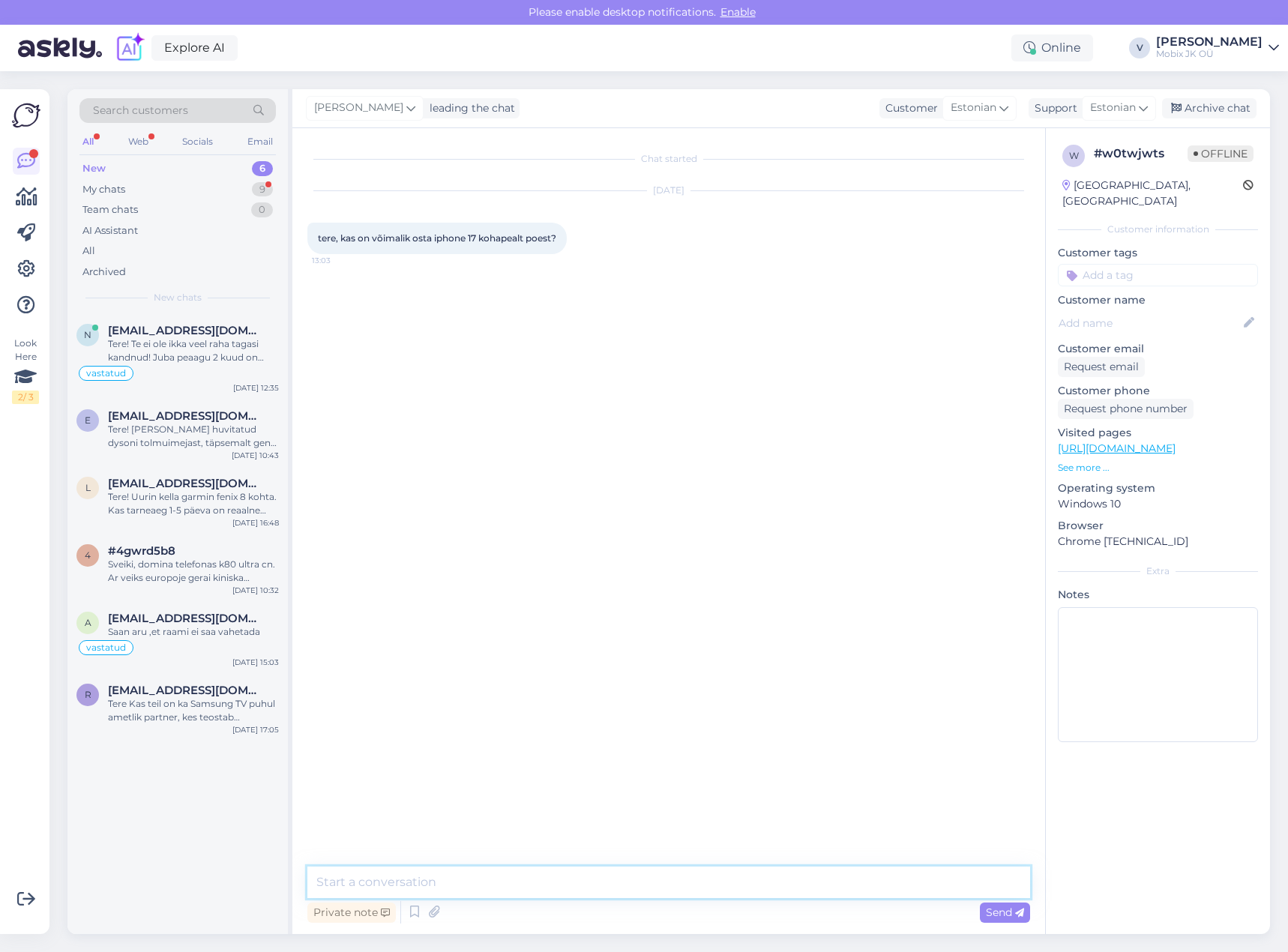
click at [698, 892] on textarea at bounding box center [668, 881] width 723 height 32
type textarea "Tere! Ei ole, iPhone 17 mudelid on tellimisel."
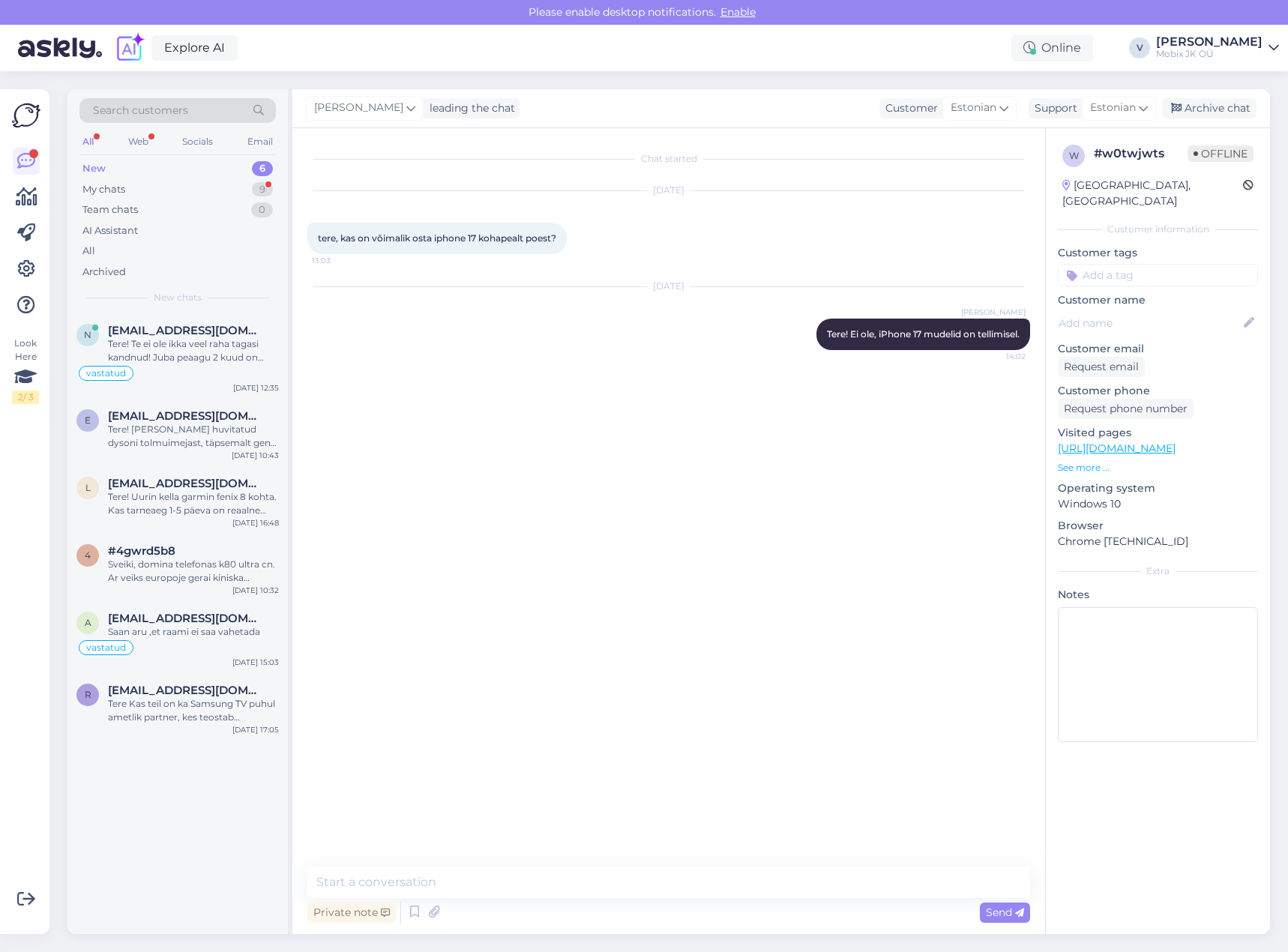
click at [1228, 264] on input at bounding box center [1158, 275] width 200 height 23
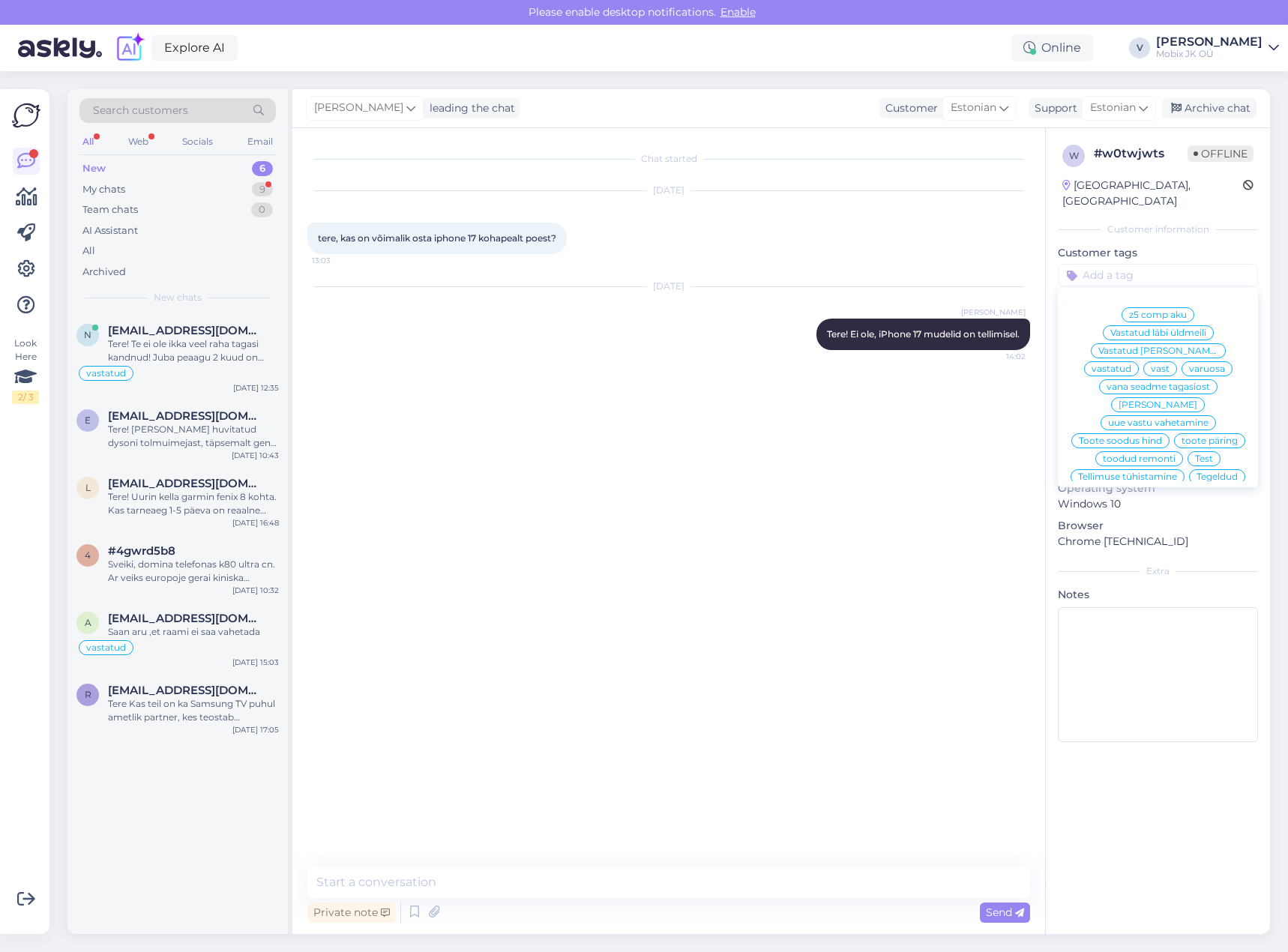
click at [1139, 362] on div "vastatud" at bounding box center [1112, 369] width 55 height 15
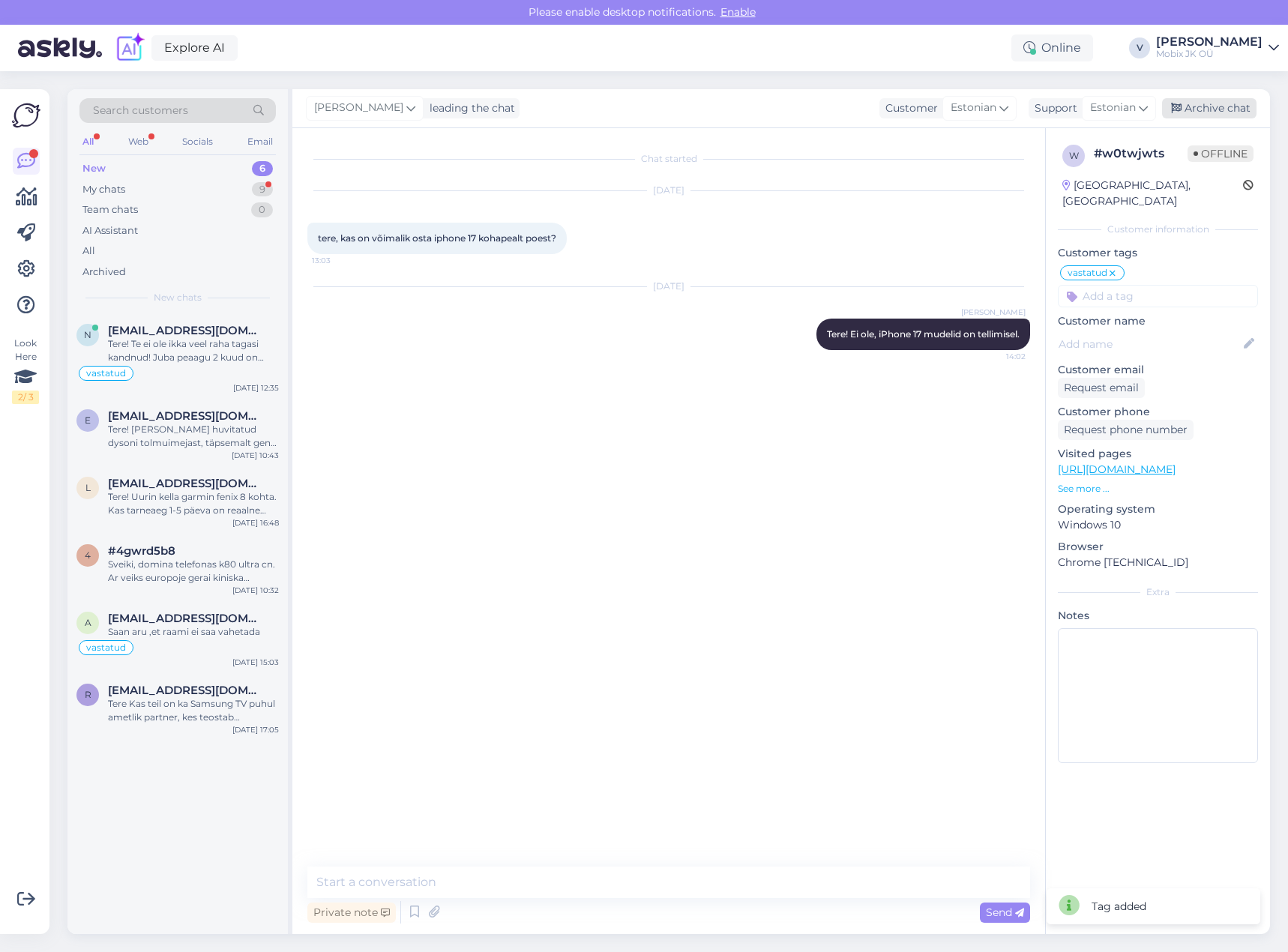
drag, startPoint x: 1226, startPoint y: 98, endPoint x: 1233, endPoint y: 105, distance: 9.9
click at [1226, 99] on div "[PERSON_NAME] leading the chat Customer Estonian Support Estonian Archive chat" at bounding box center [781, 108] width 978 height 39
click at [1234, 108] on div "Archive chat" at bounding box center [1209, 108] width 94 height 20
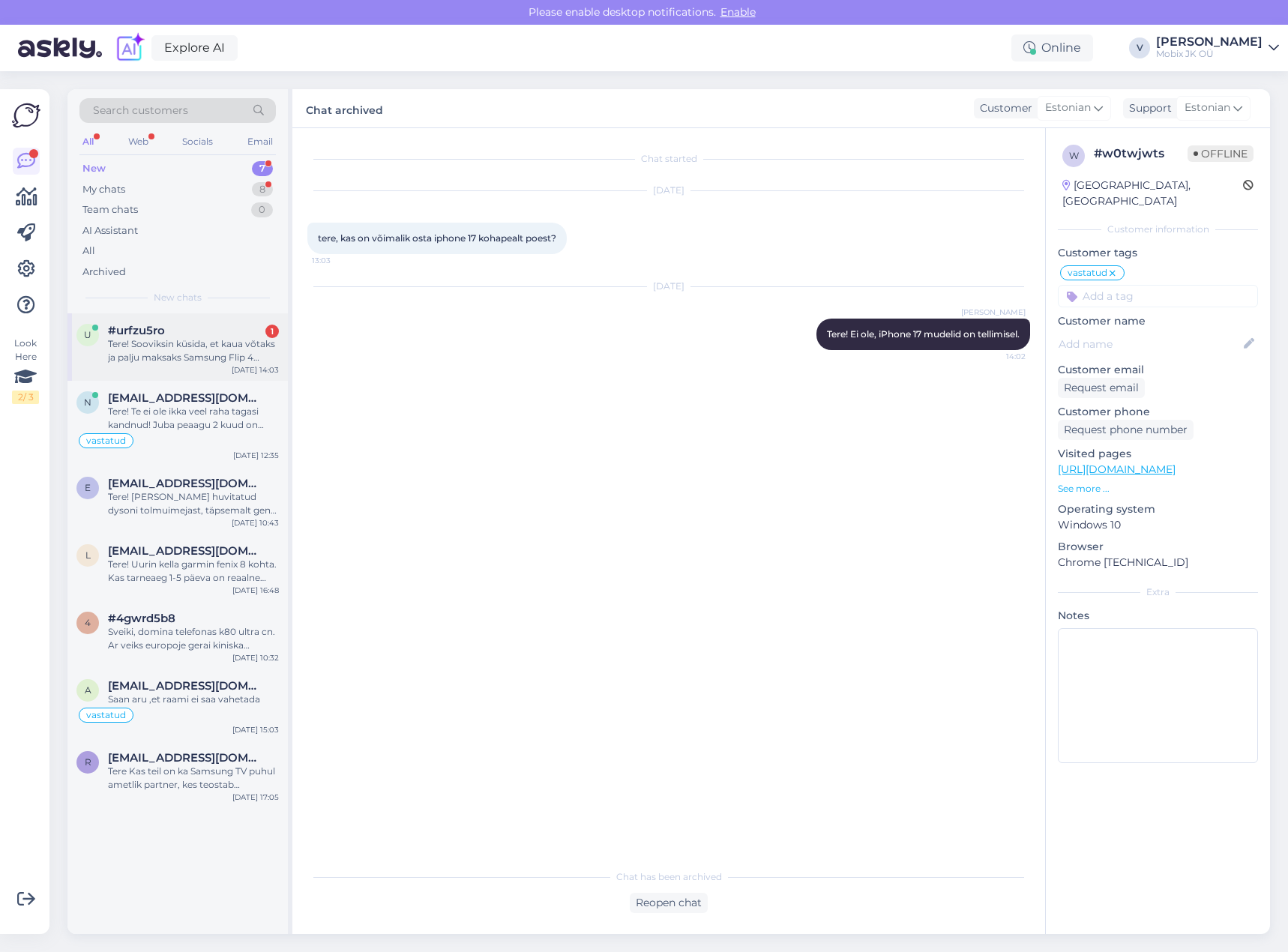
click at [233, 356] on div "Tere! Sooviksin küsida, et kaua võtaks ja palju maksaks Samsung Flip 4 parandus…" at bounding box center [193, 351] width 171 height 27
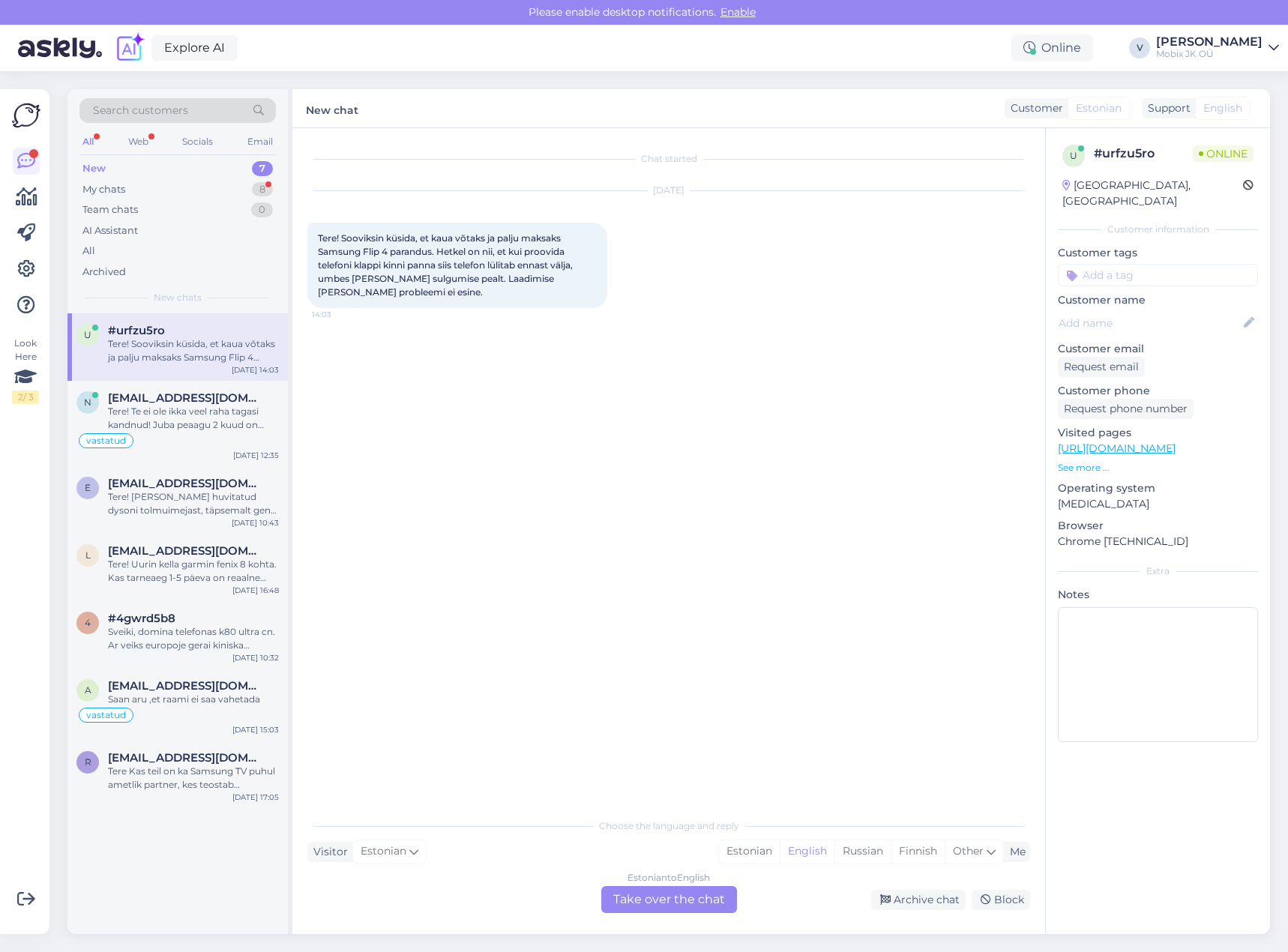
click at [715, 901] on div "Estonian to English Take over the chat" at bounding box center [669, 900] width 136 height 27
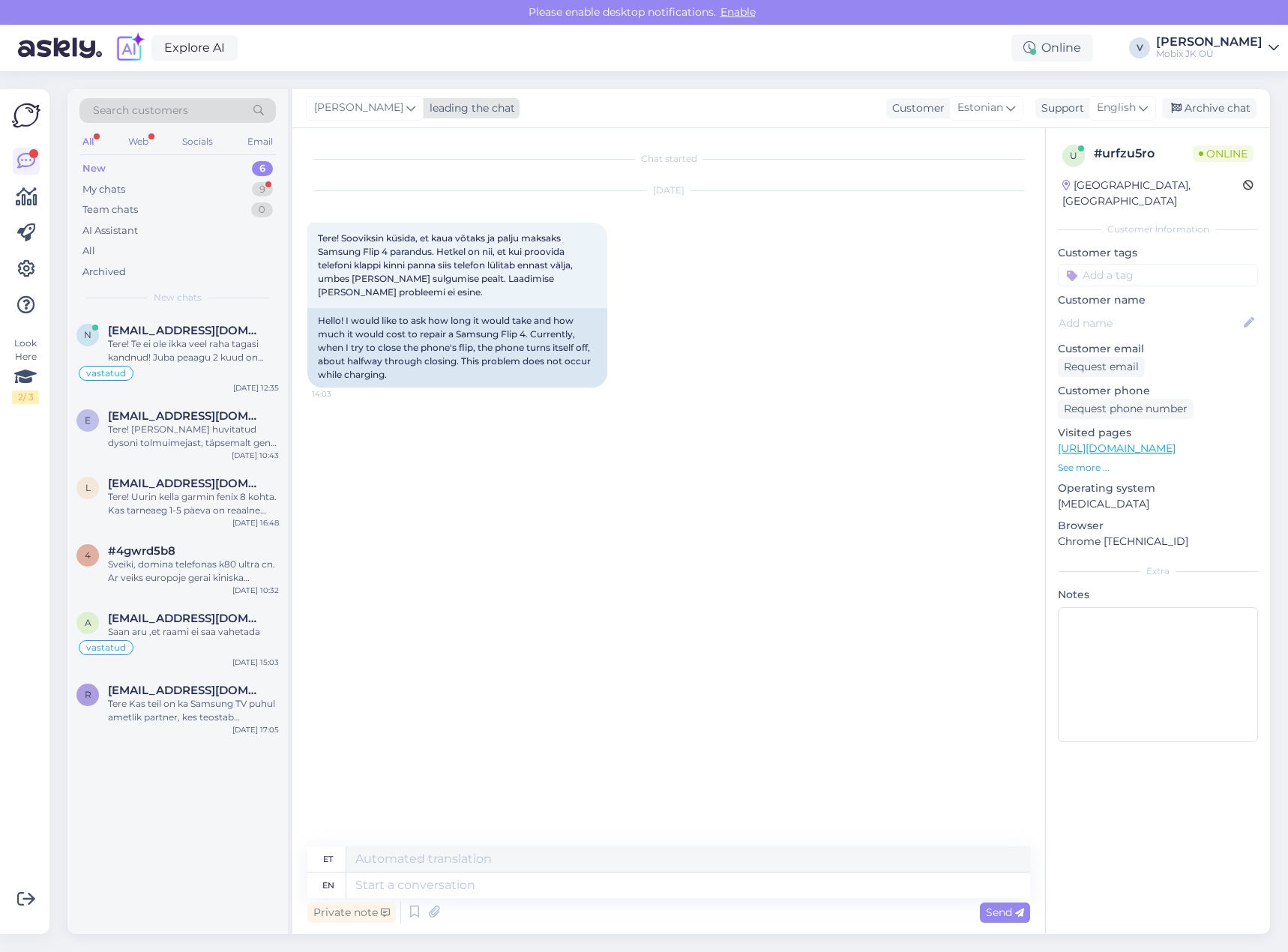
click at [436, 109] on div "leading the chat" at bounding box center [469, 108] width 91 height 15
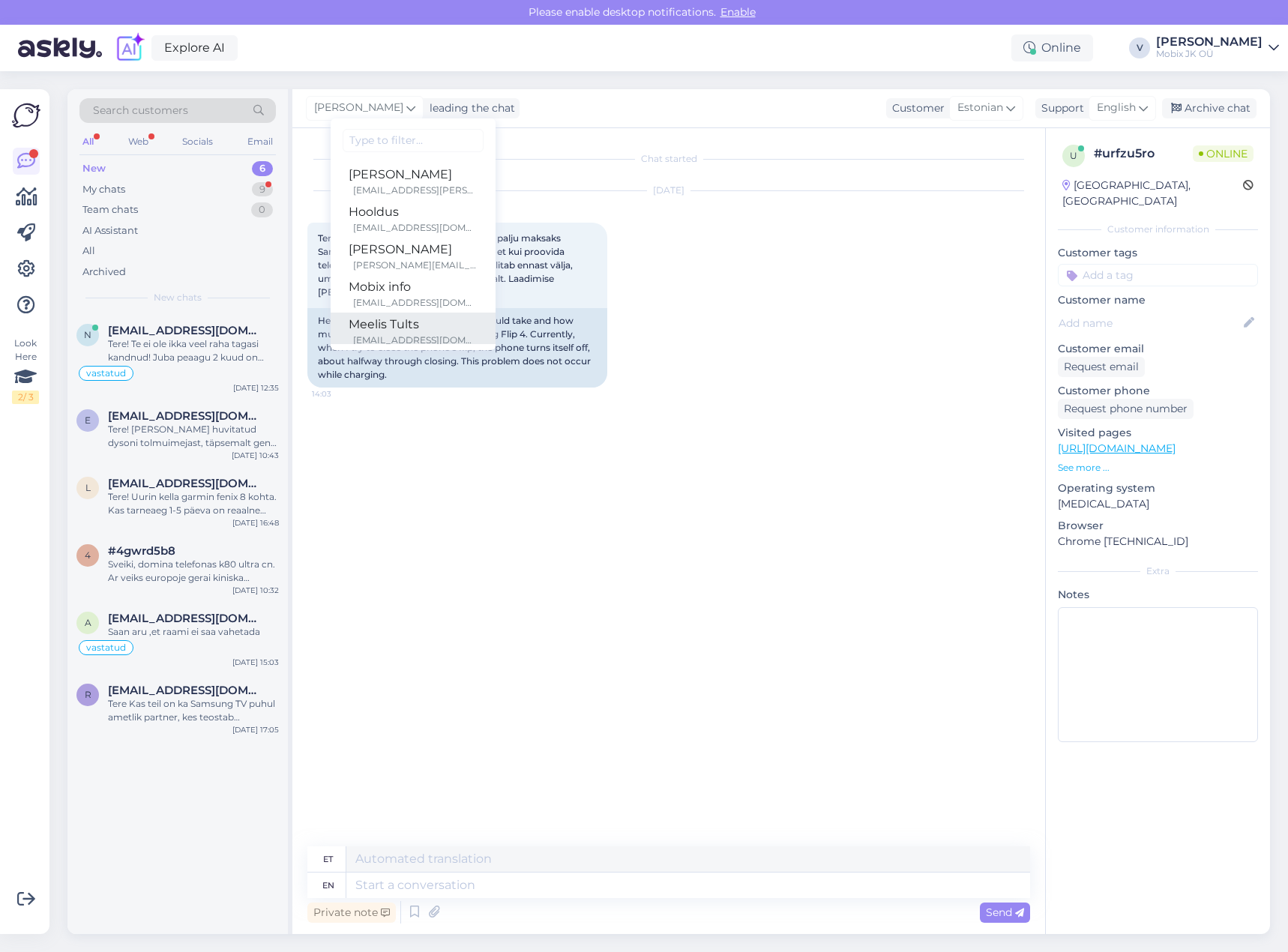
click at [401, 318] on div "Meelis Tults" at bounding box center [413, 325] width 129 height 18
